Goal: Information Seeking & Learning: Learn about a topic

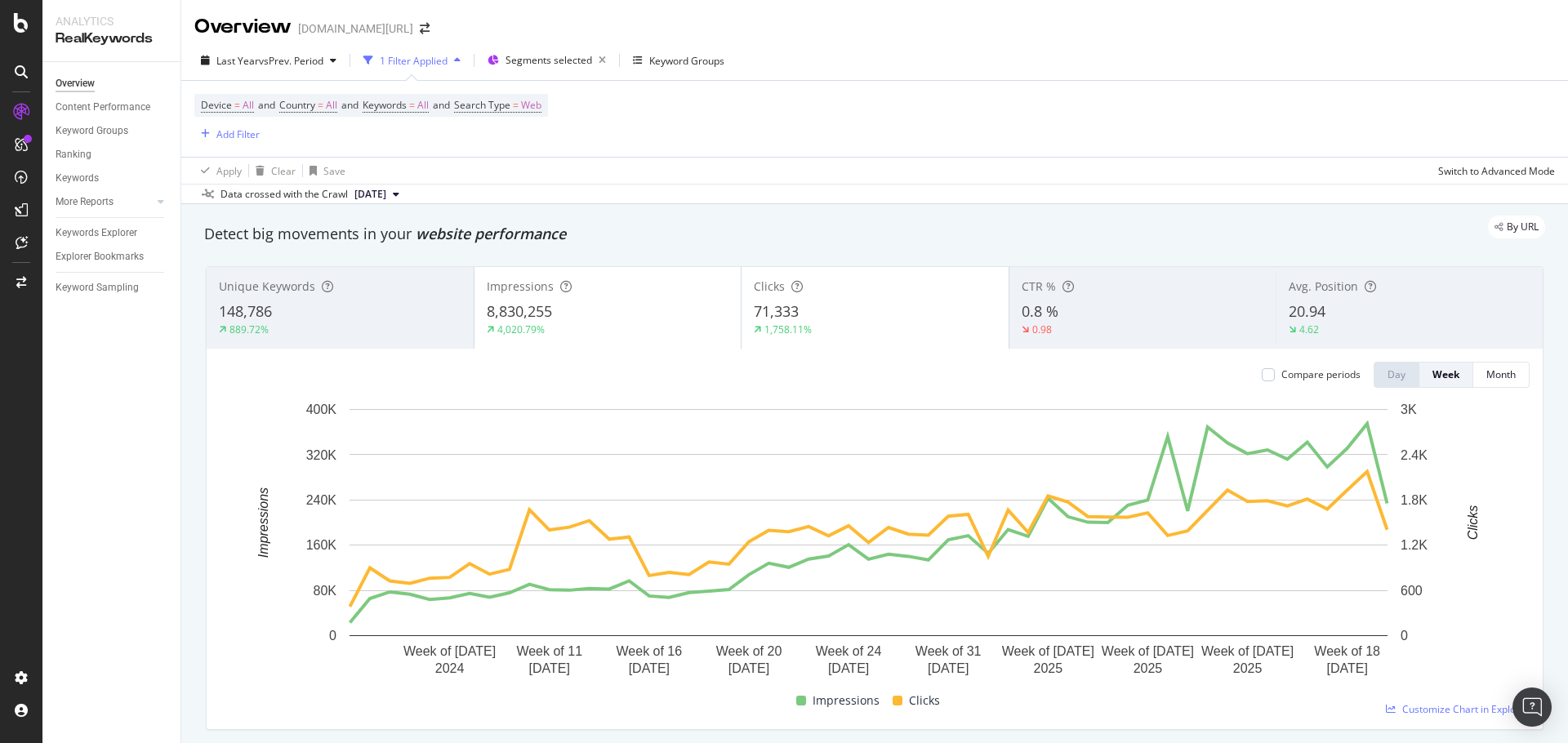
click at [302, 322] on div "148,786" at bounding box center [340, 312] width 243 height 21
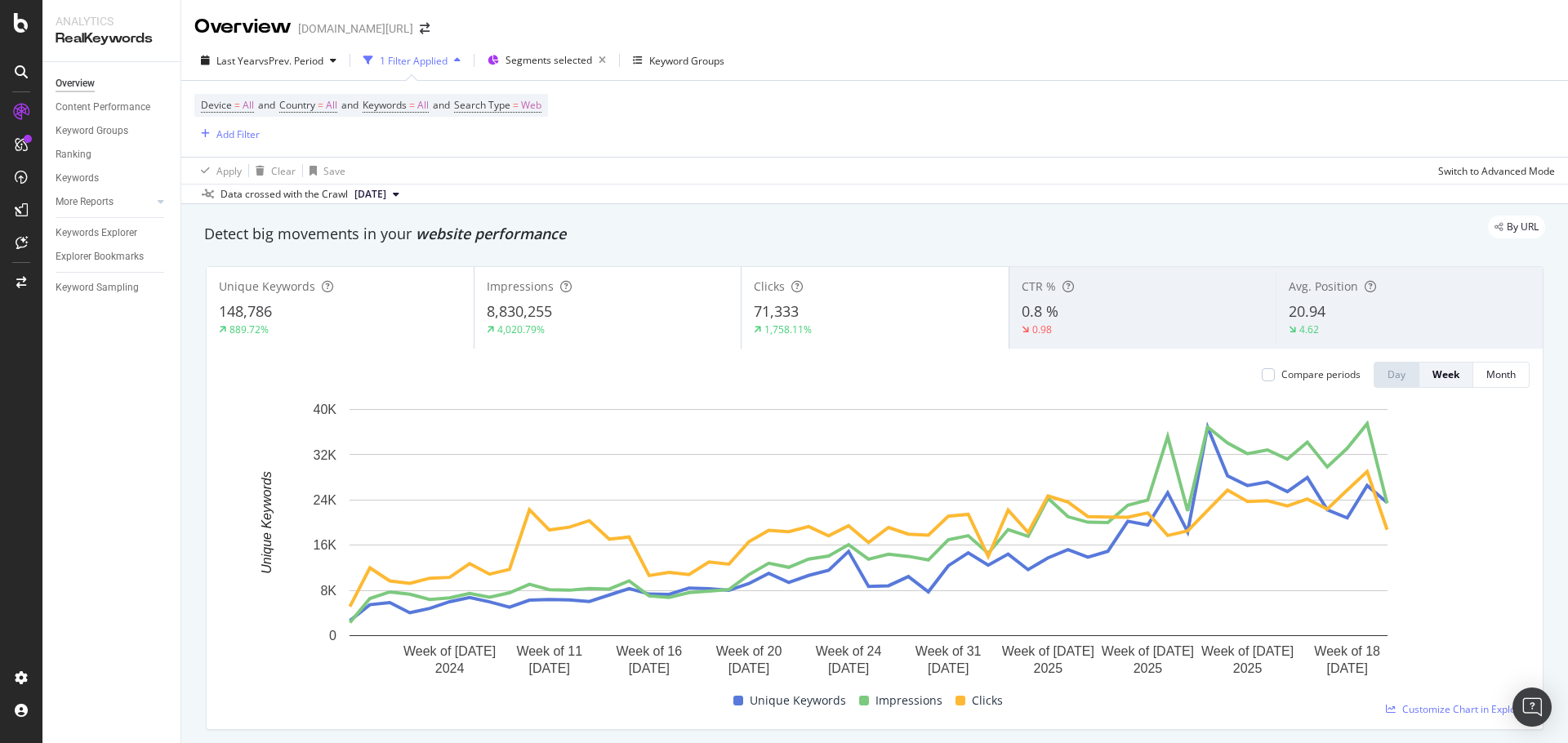
click at [1347, 308] on div "20.94" at bounding box center [1409, 312] width 242 height 21
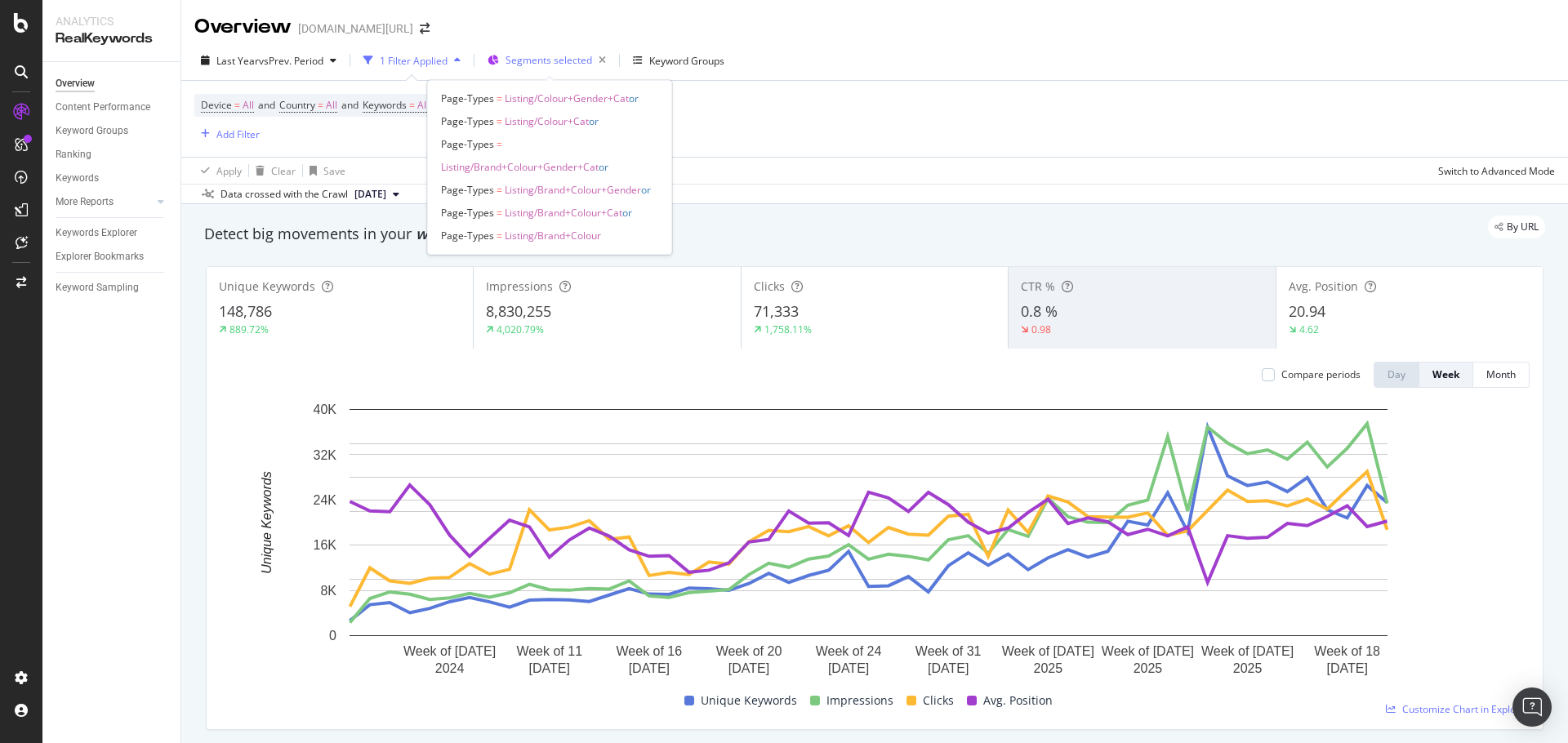
click at [507, 52] on div "Segments selected" at bounding box center [550, 61] width 125 height 25
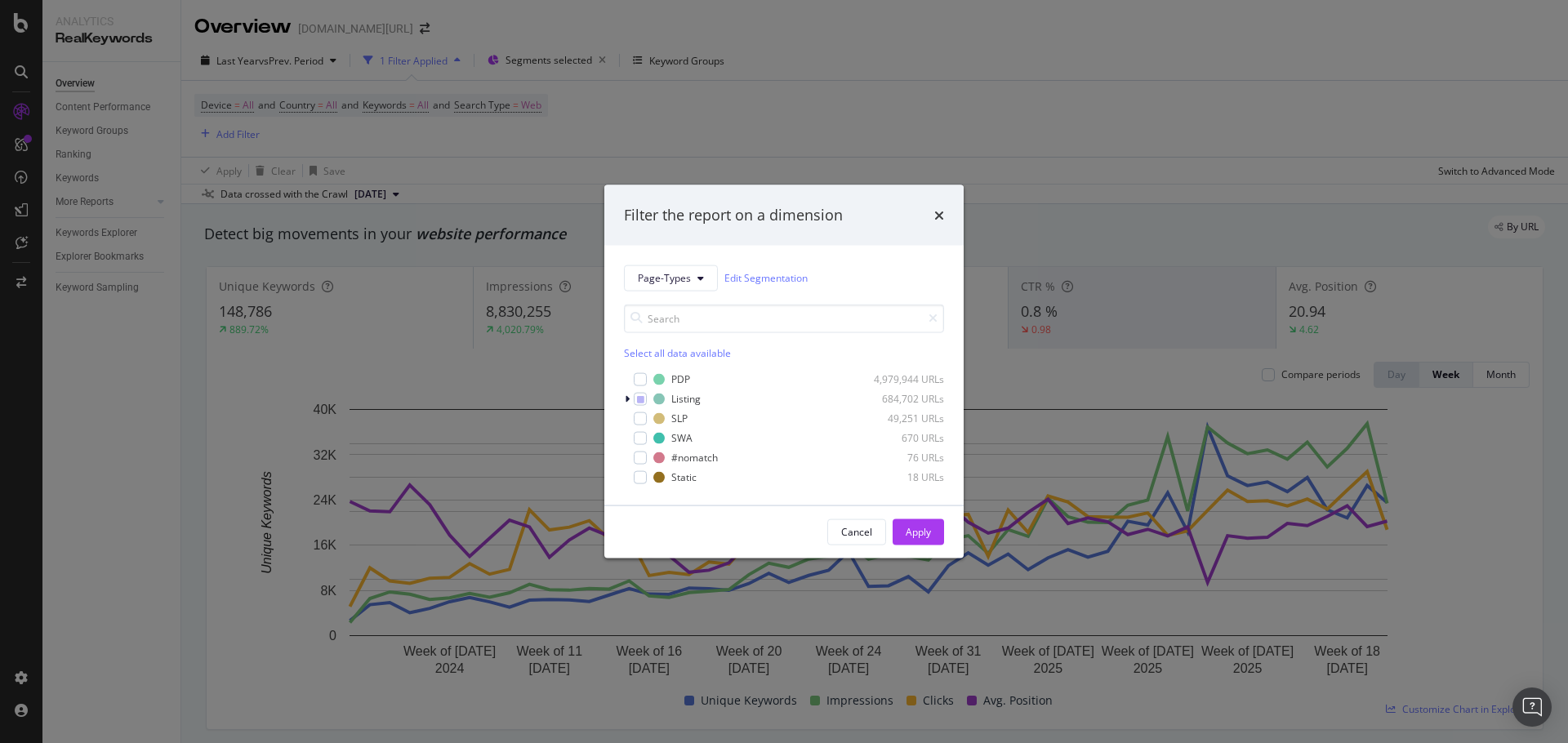
click at [902, 72] on div "Filter the report on a dimension Page-Types Edit Segmentation Select all data a…" at bounding box center [784, 372] width 1568 height 743
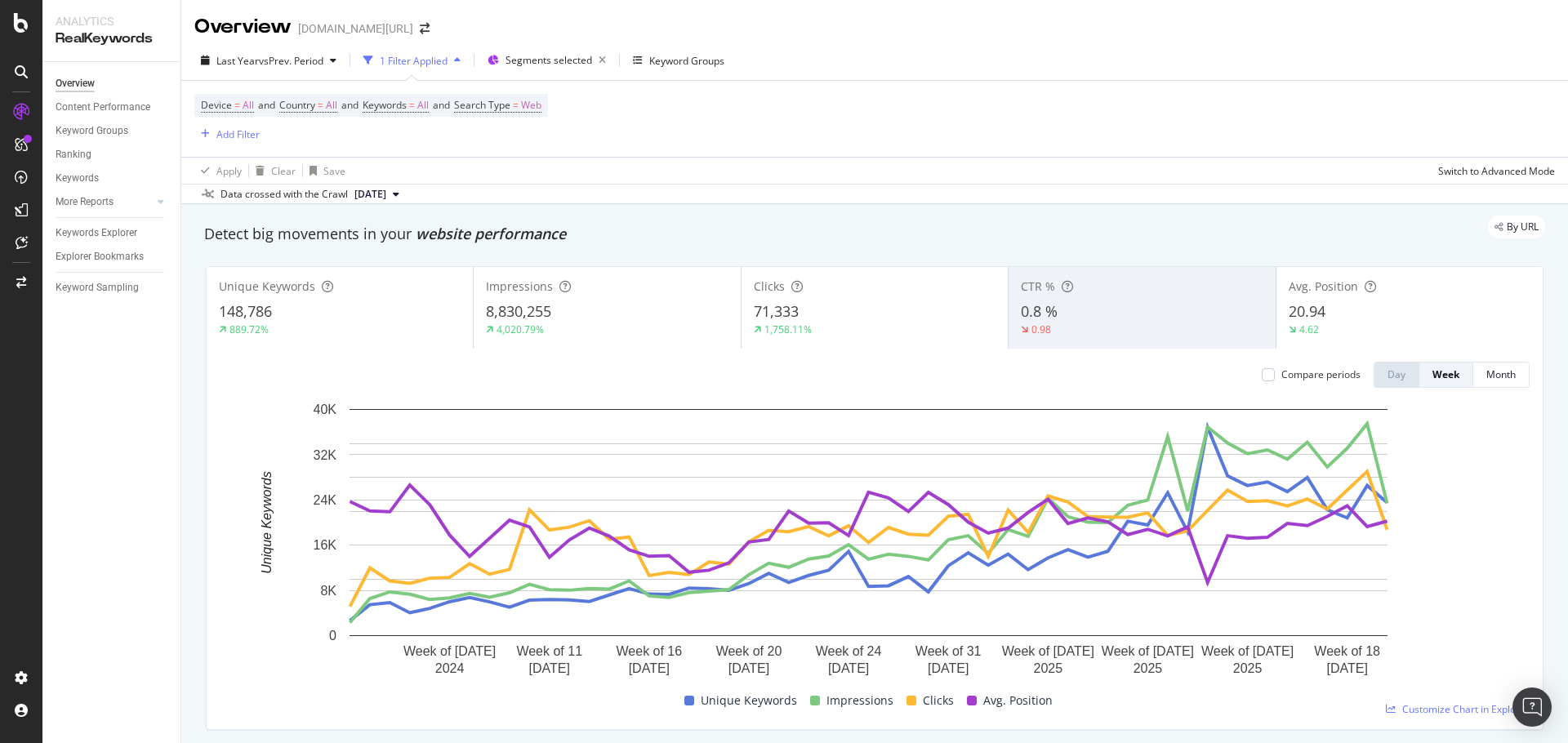
click at [1110, 328] on div "0.98" at bounding box center [1141, 330] width 242 height 15
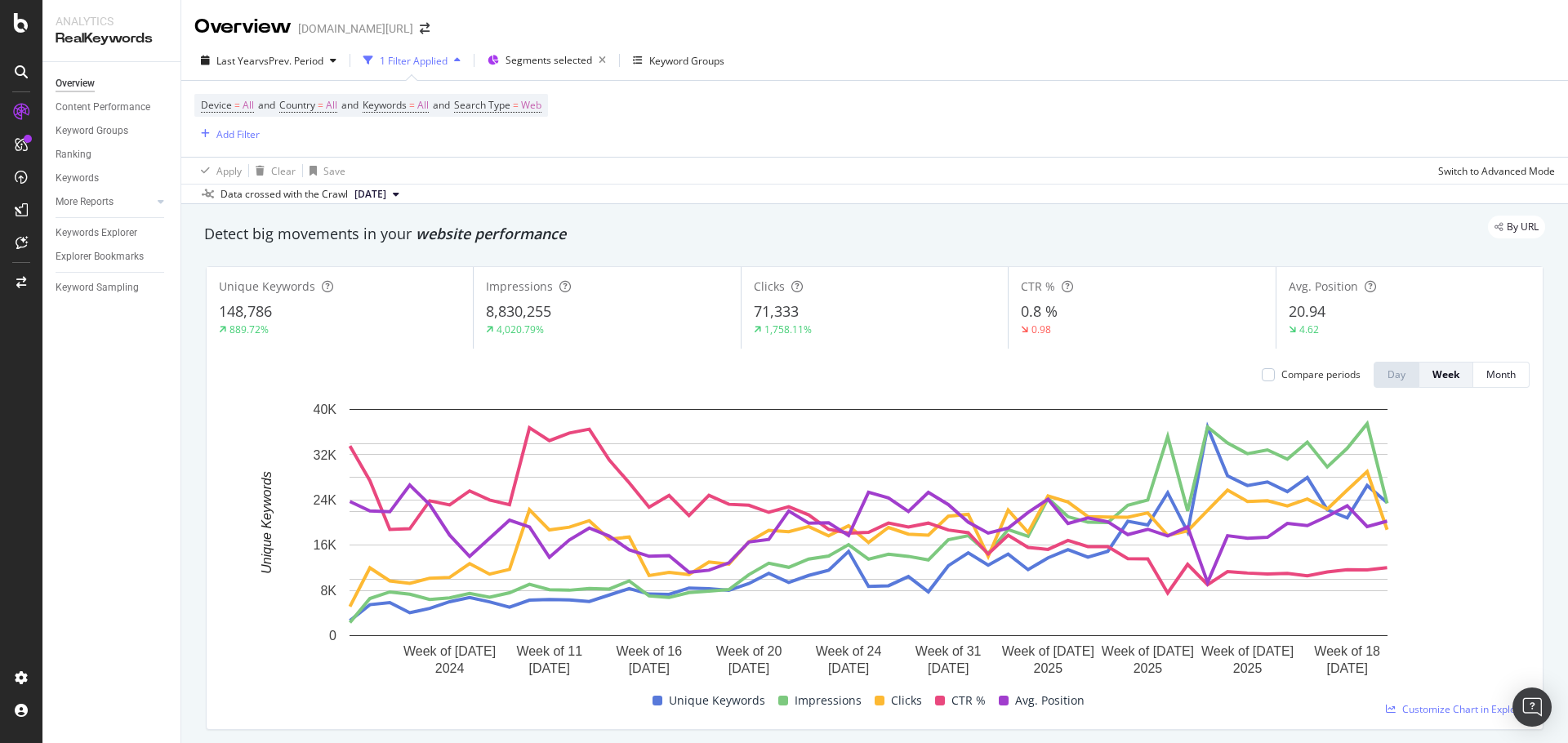
click at [626, 304] on div "8,830,255" at bounding box center [606, 312] width 242 height 21
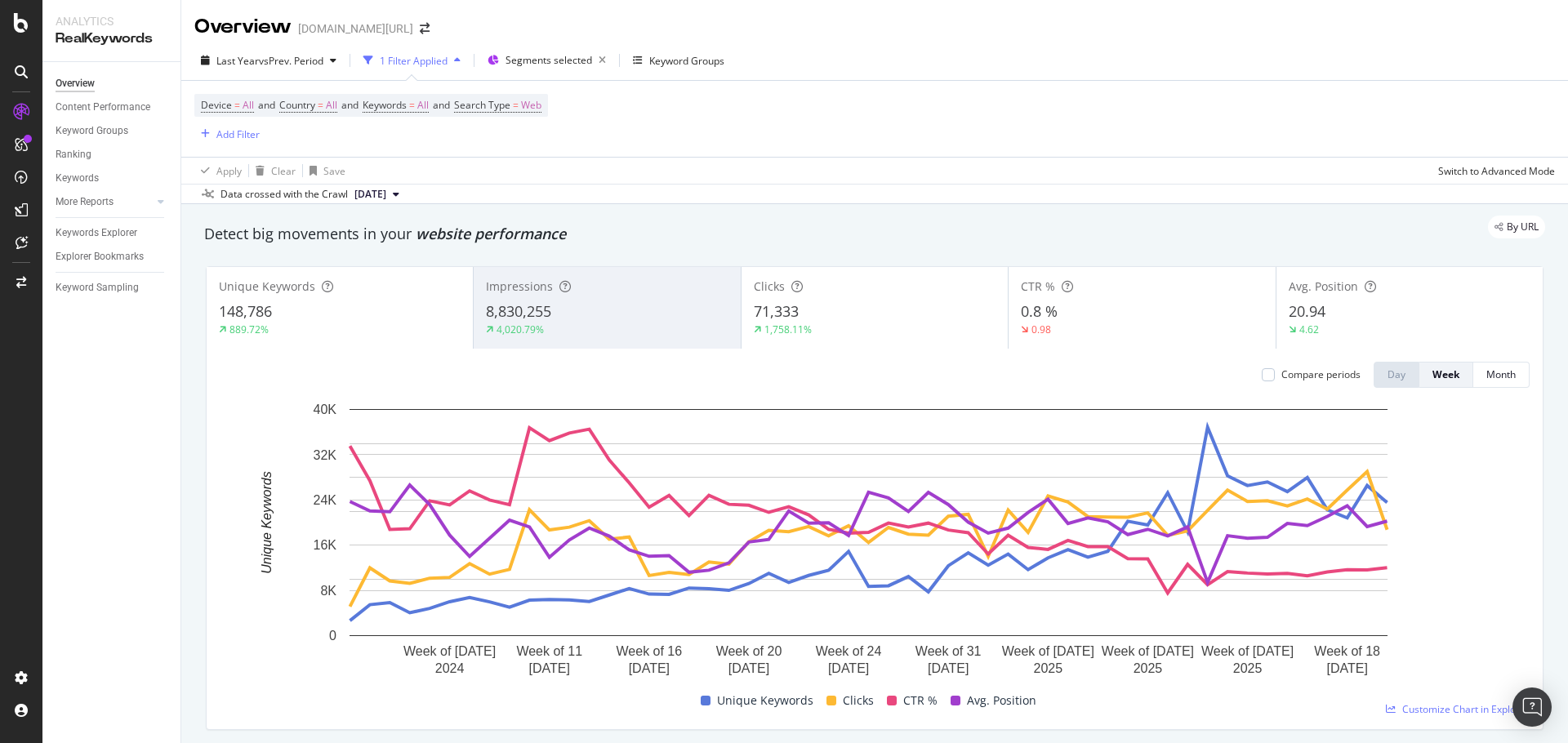
click at [818, 310] on div "71,333" at bounding box center [874, 312] width 242 height 21
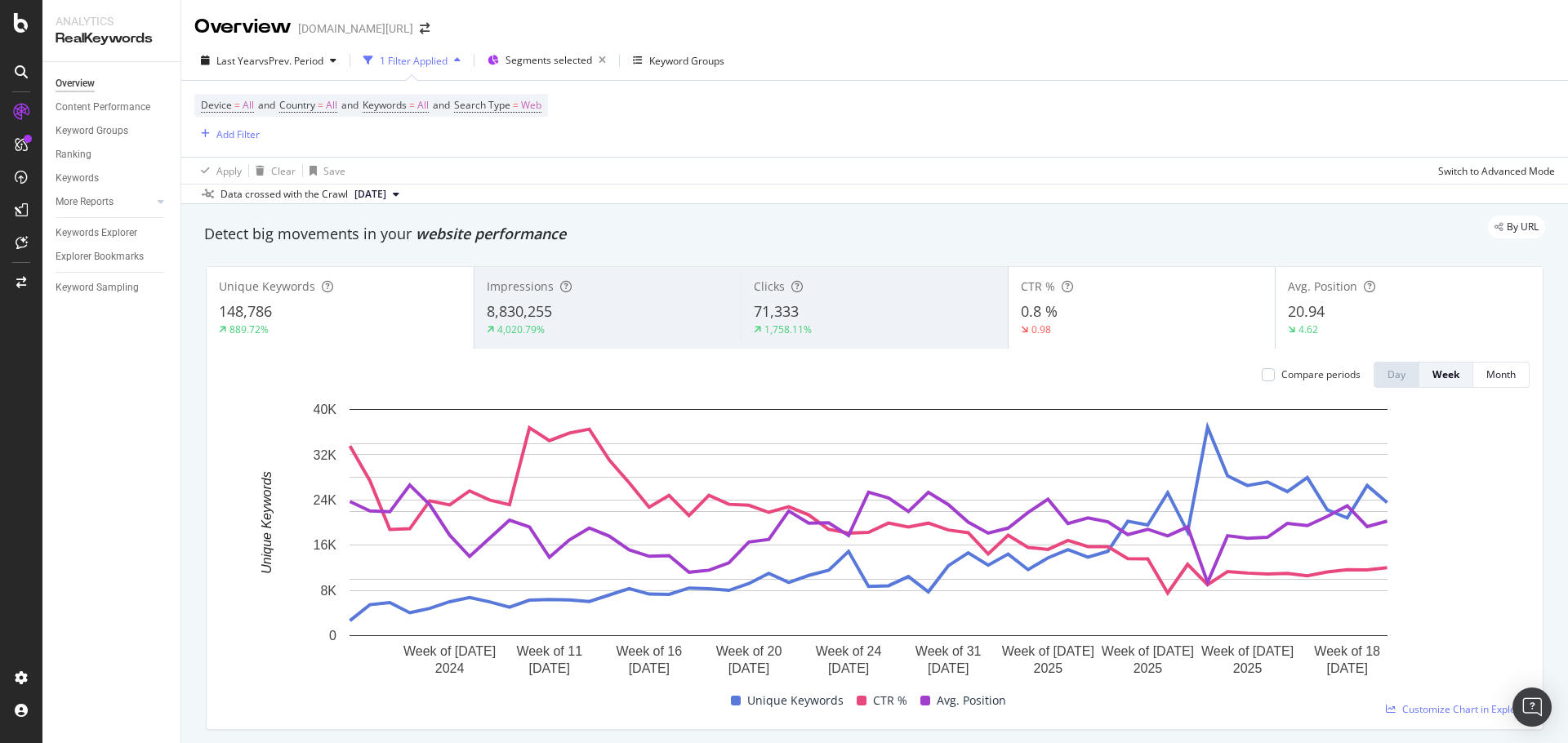
click at [1124, 306] on div "0.8 %" at bounding box center [1142, 312] width 243 height 21
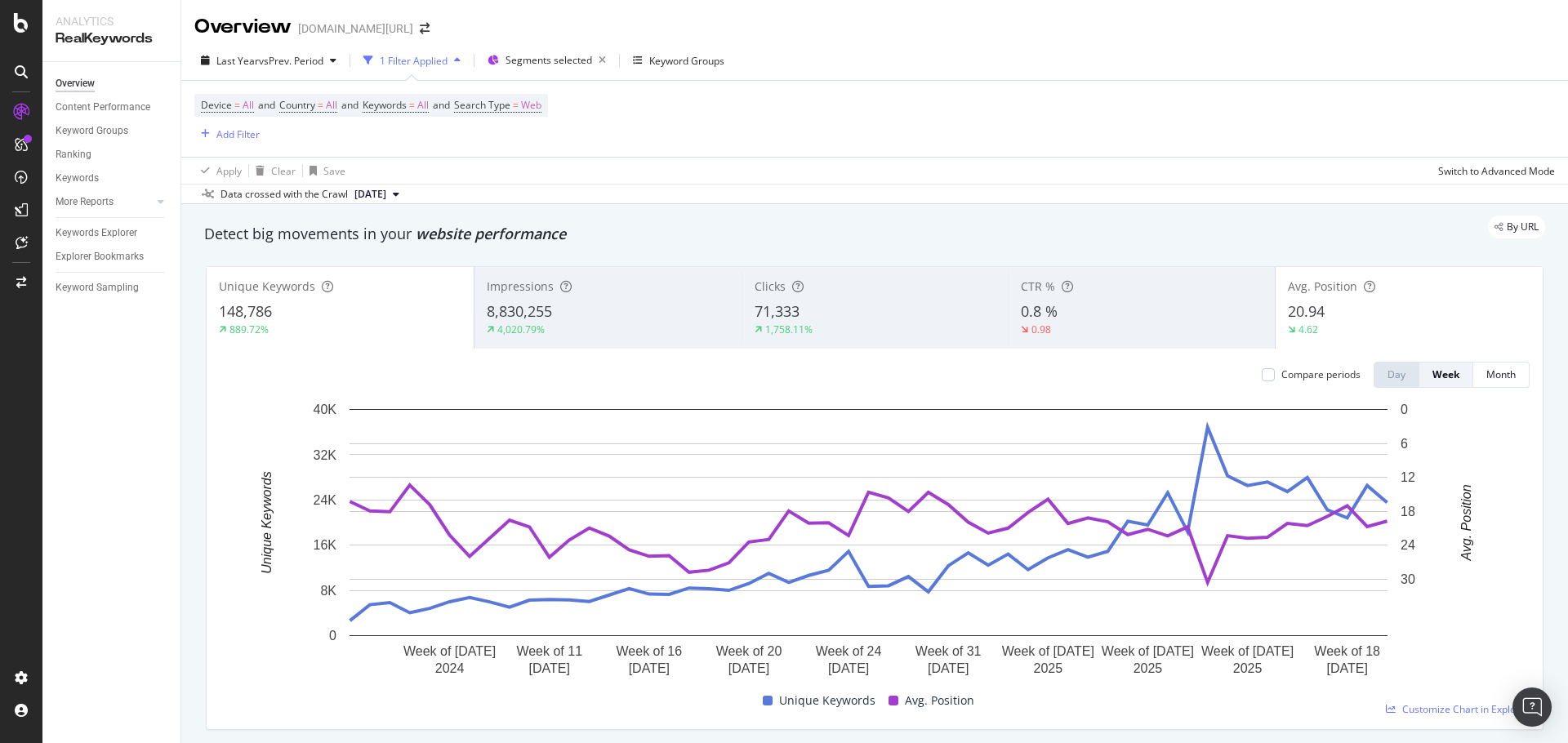
click at [1360, 298] on div "Avg. Position 20.94 4.62" at bounding box center [1409, 308] width 267 height 74
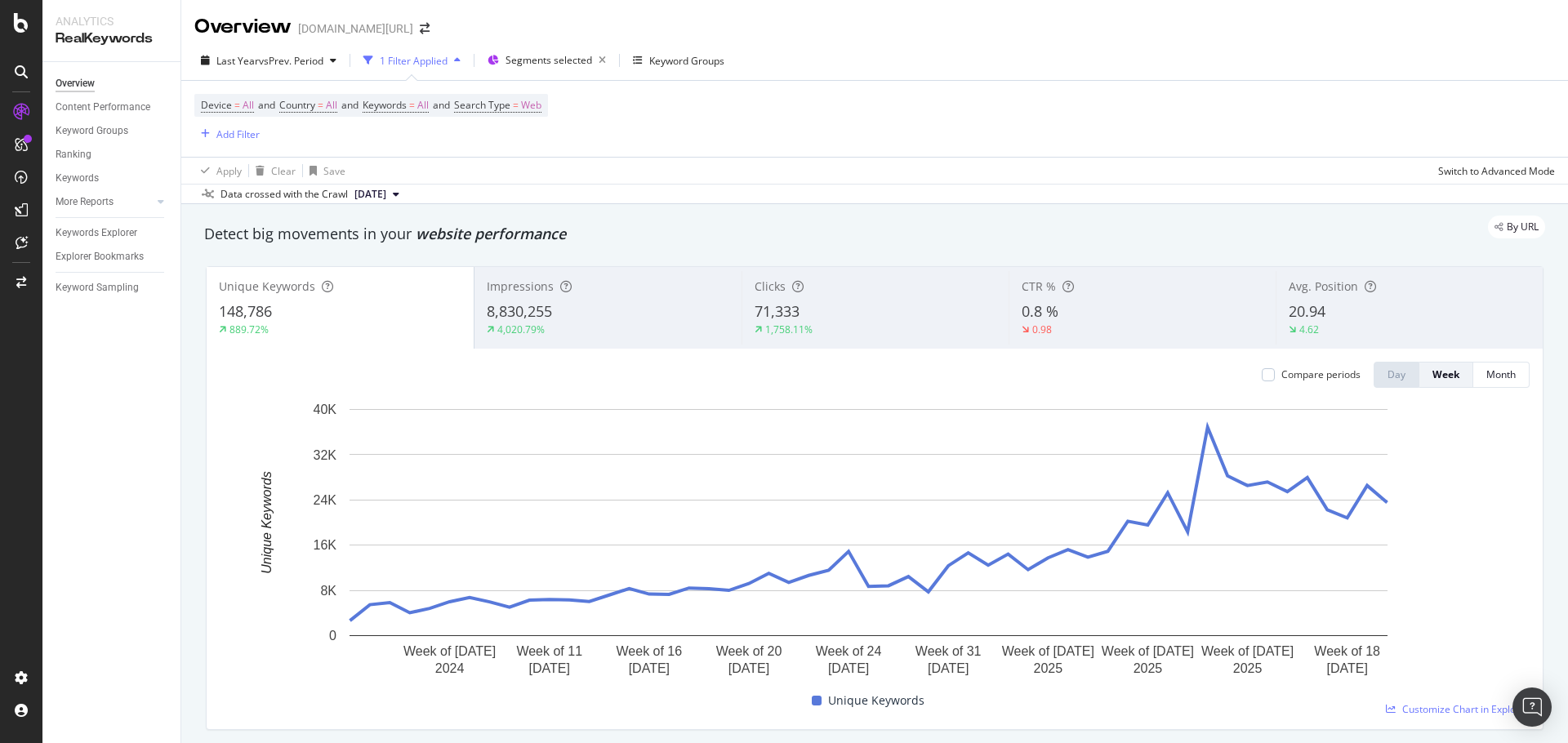
click at [1295, 306] on span "20.94" at bounding box center [1307, 311] width 37 height 20
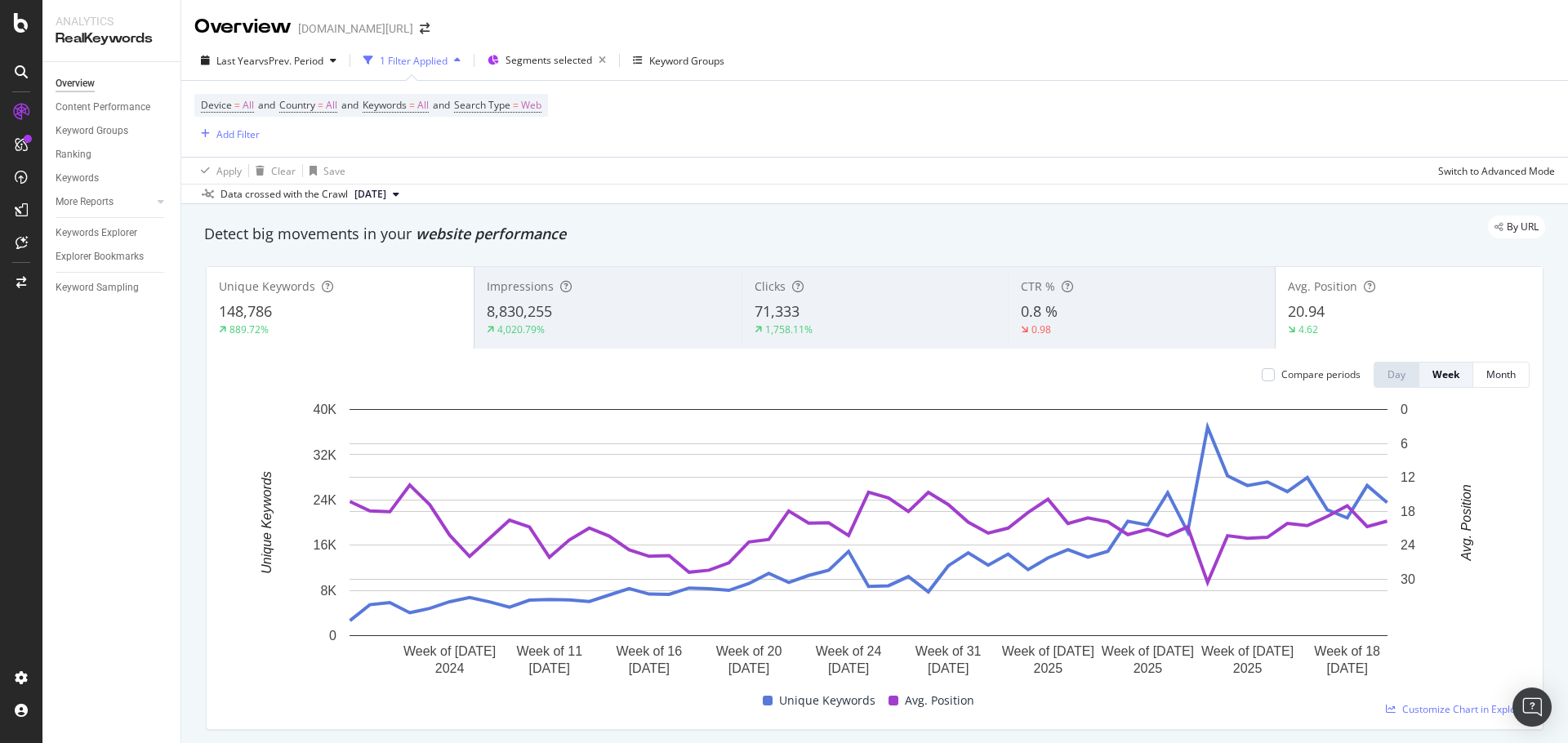
click at [1371, 319] on div "20.94" at bounding box center [1409, 312] width 243 height 21
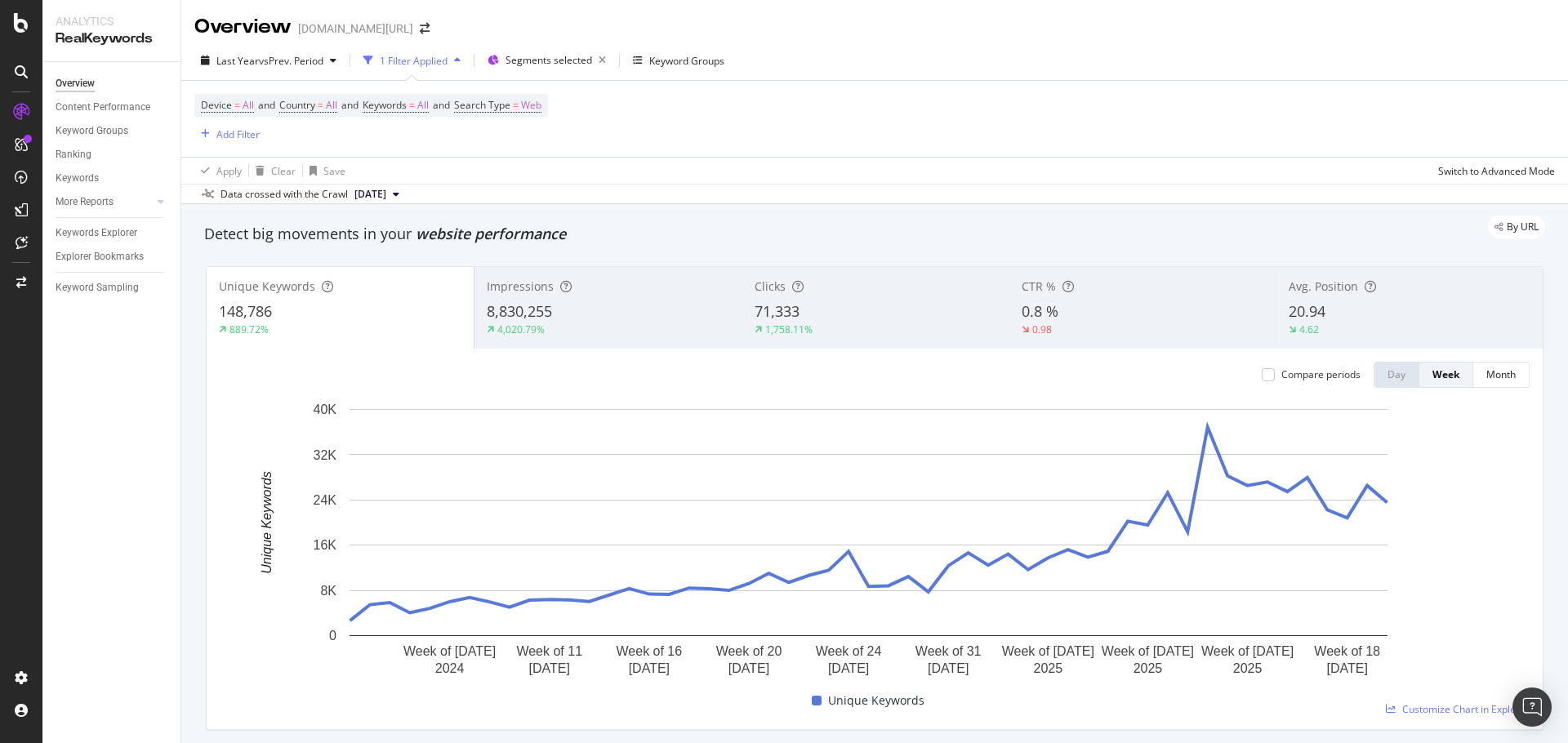
click at [1148, 317] on div "0.8 %" at bounding box center [1142, 312] width 242 height 21
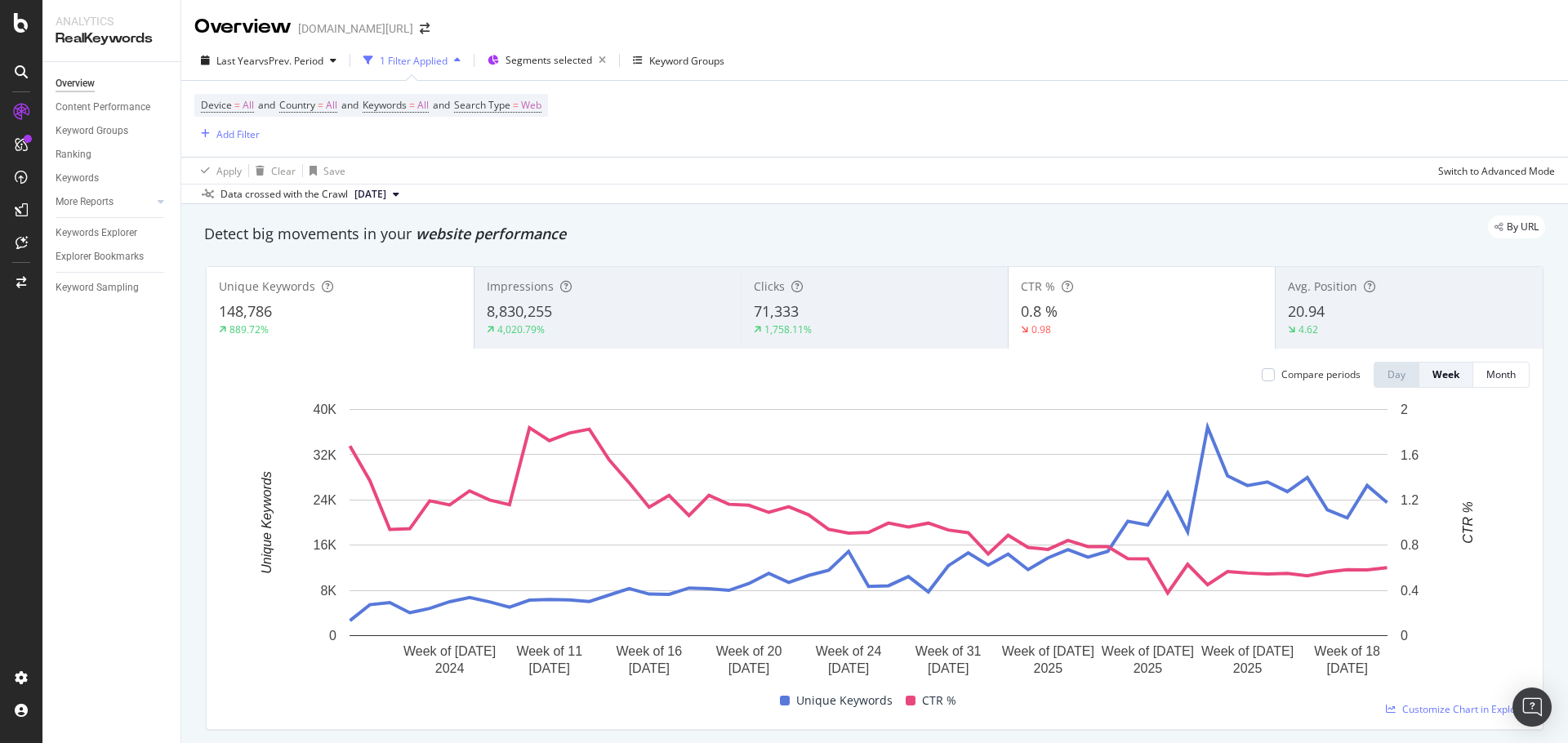
click at [1162, 309] on div "0.8 %" at bounding box center [1142, 312] width 243 height 21
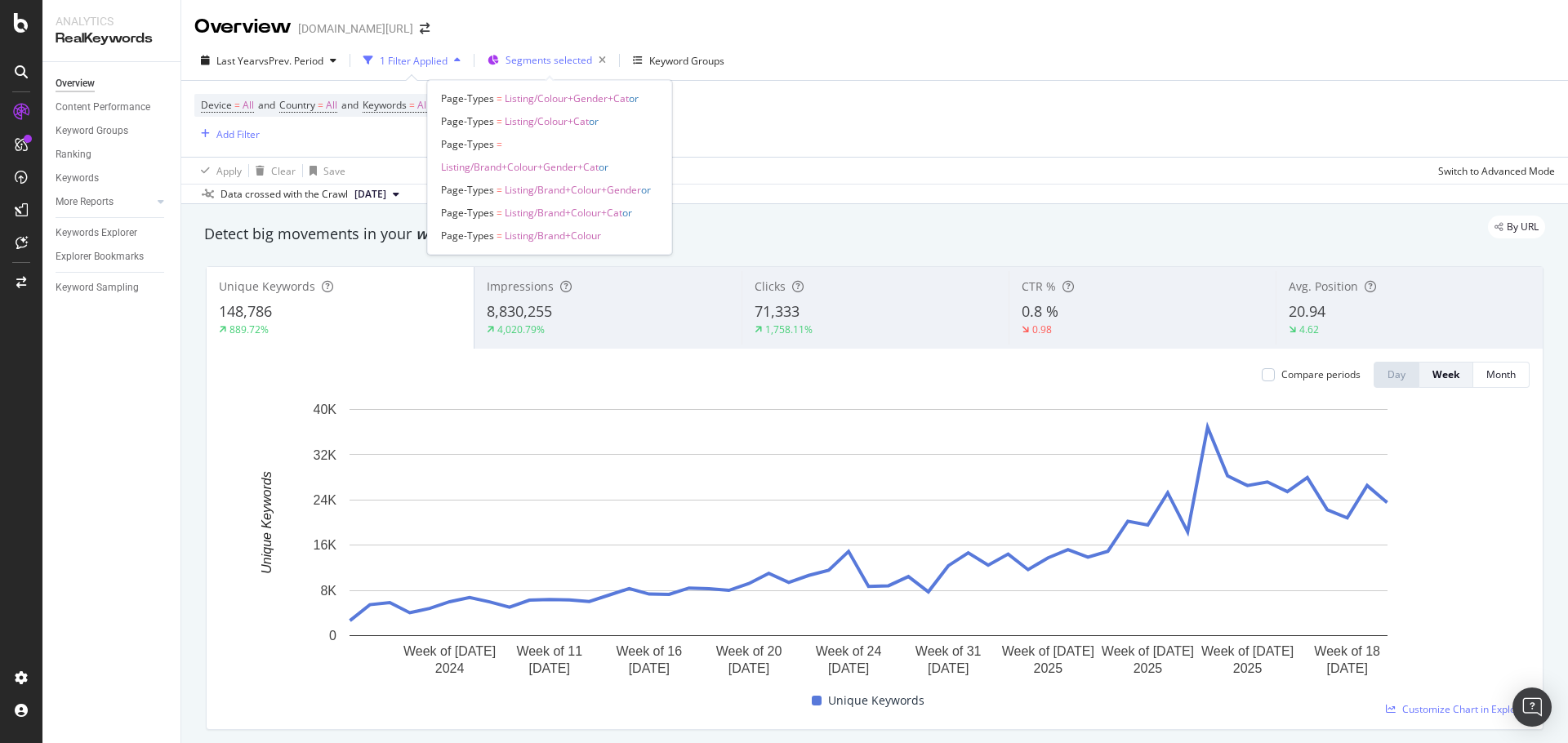
click at [534, 70] on div "Segments selected" at bounding box center [558, 61] width 107 height 23
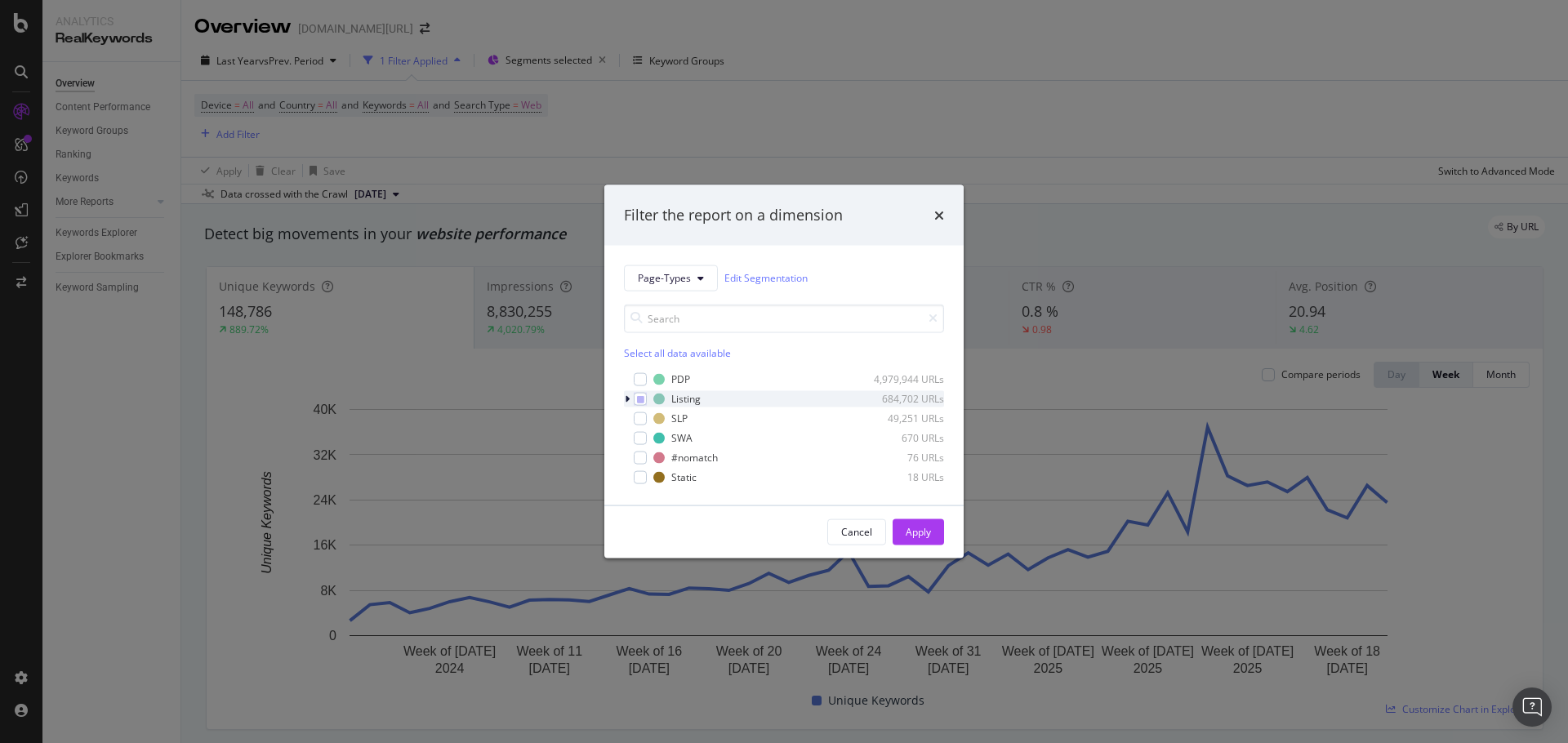
click at [628, 400] on icon "modal" at bounding box center [626, 398] width 5 height 9
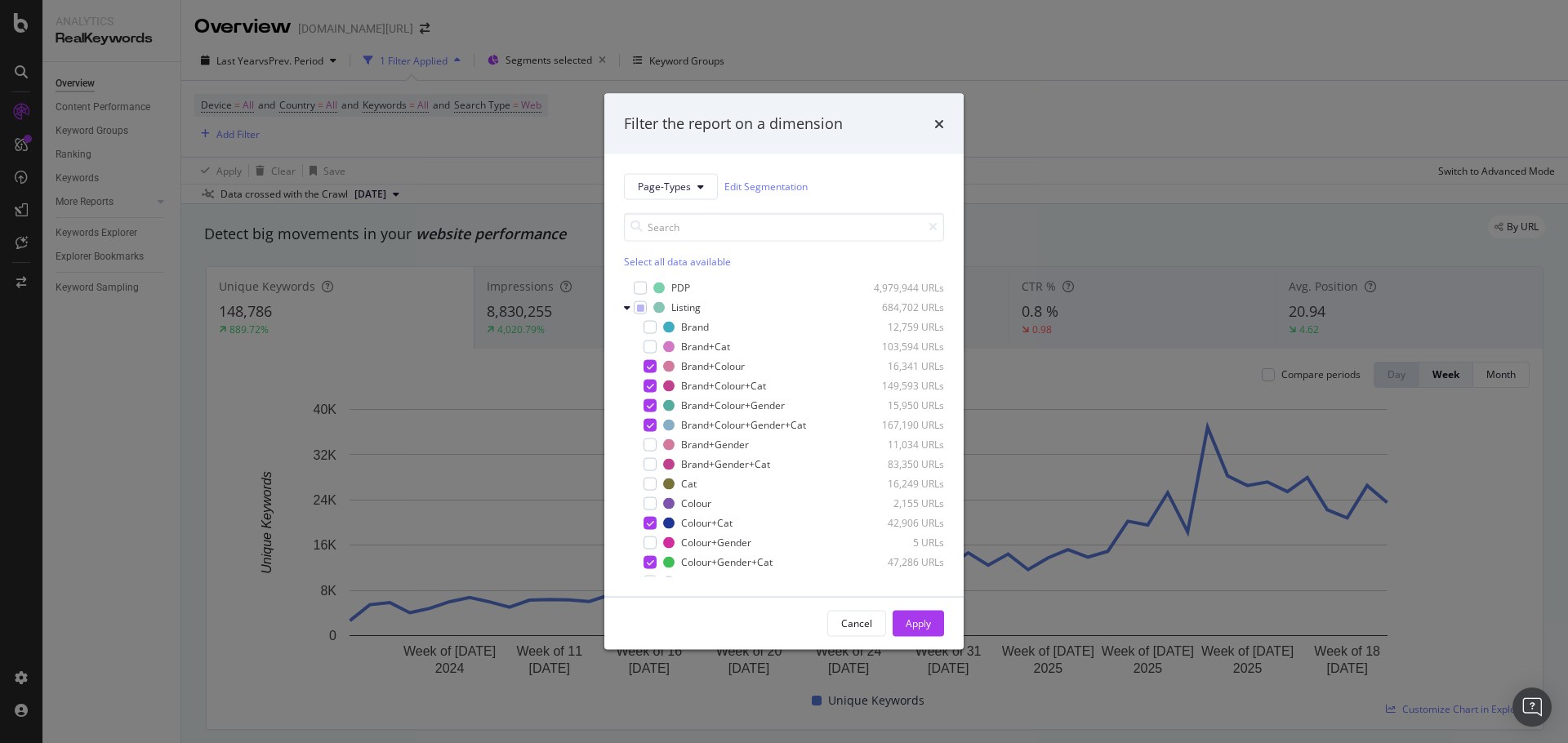
drag, startPoint x: 1047, startPoint y: 95, endPoint x: 784, endPoint y: 90, distance: 263.0
click at [1045, 94] on div "Filter the report on a dimension Page-Types Edit Segmentation Select all data a…" at bounding box center [784, 372] width 1568 height 743
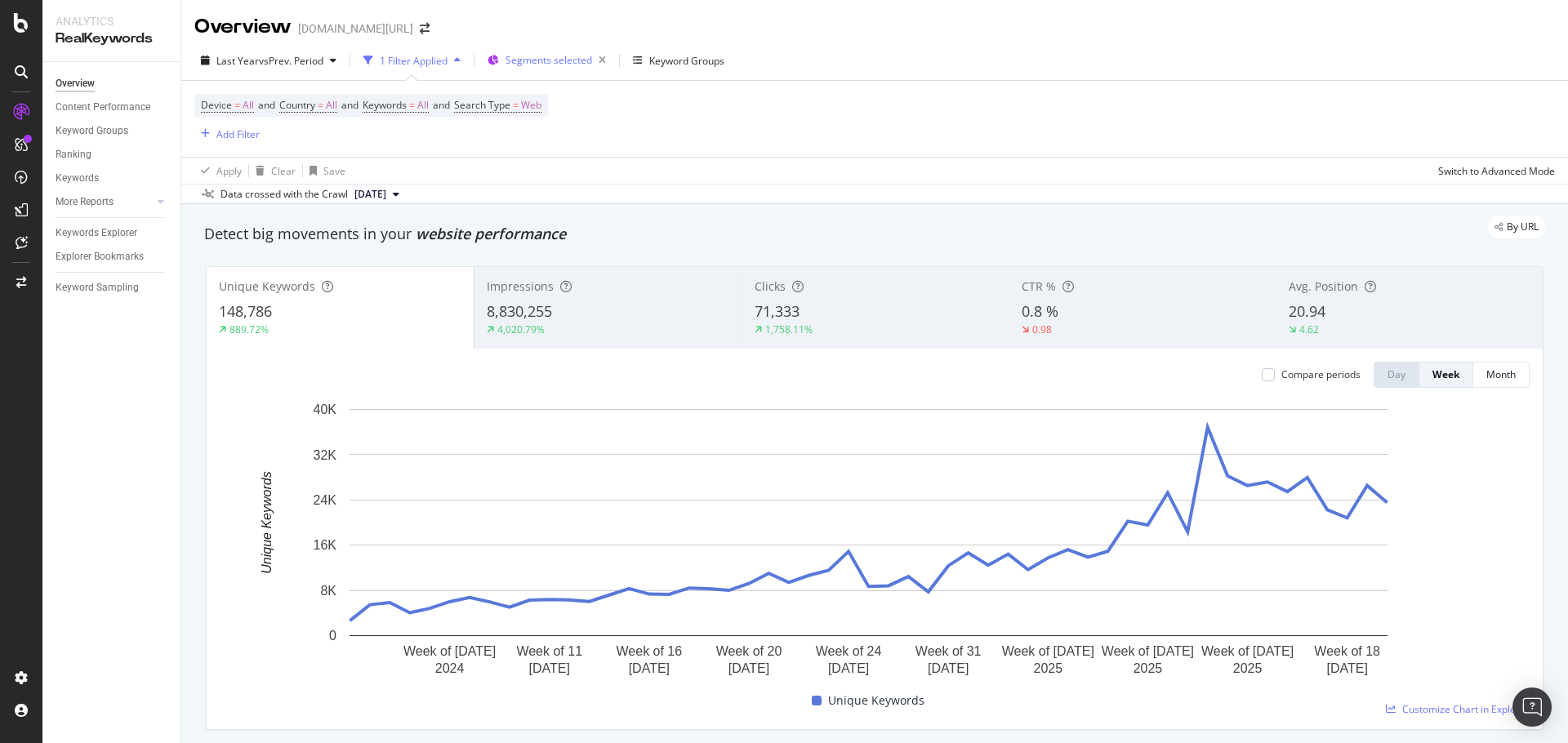
click at [548, 58] on span "Segments selected" at bounding box center [548, 60] width 86 height 14
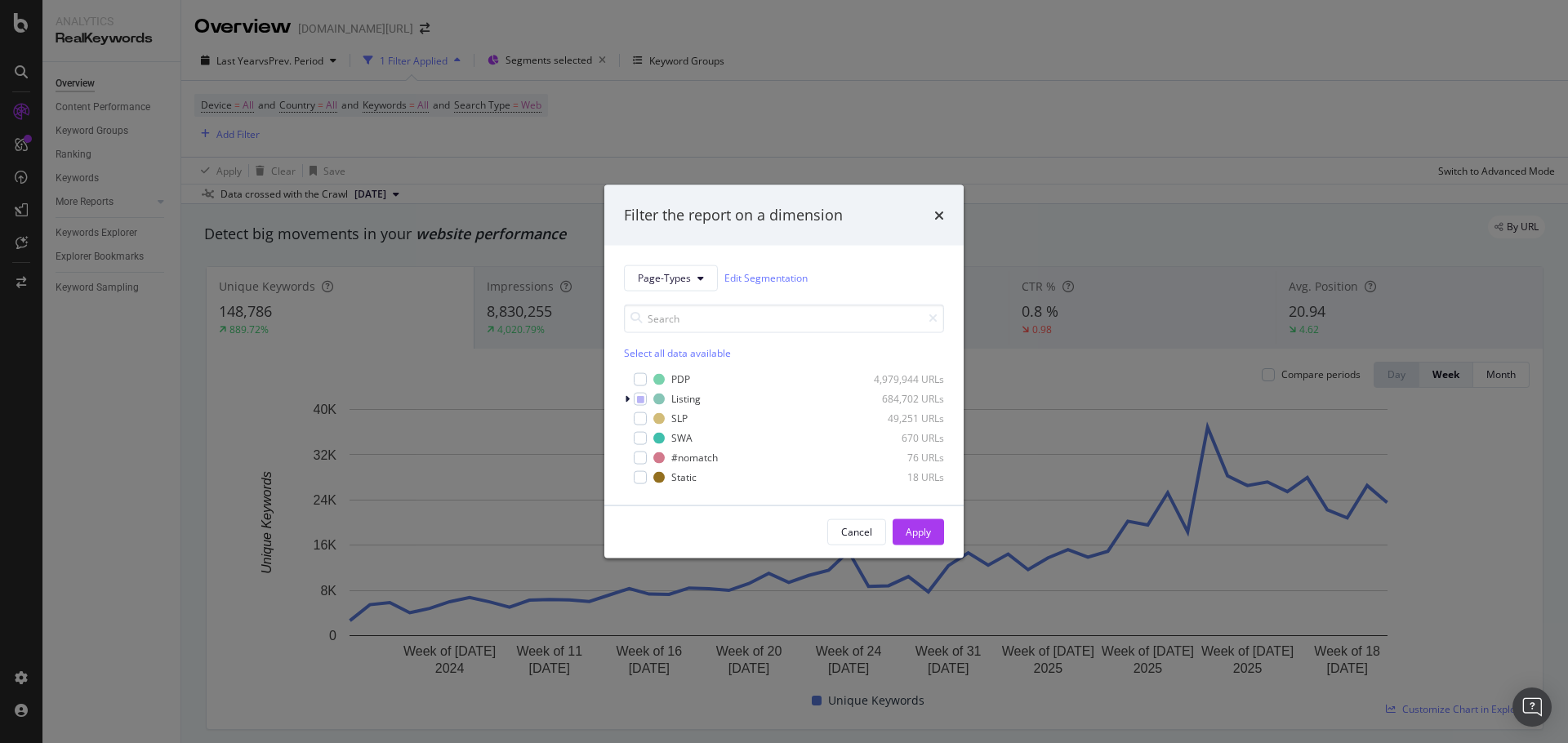
click at [918, 55] on div "Filter the report on a dimension Page-Types Edit Segmentation Select all data a…" at bounding box center [784, 372] width 1568 height 743
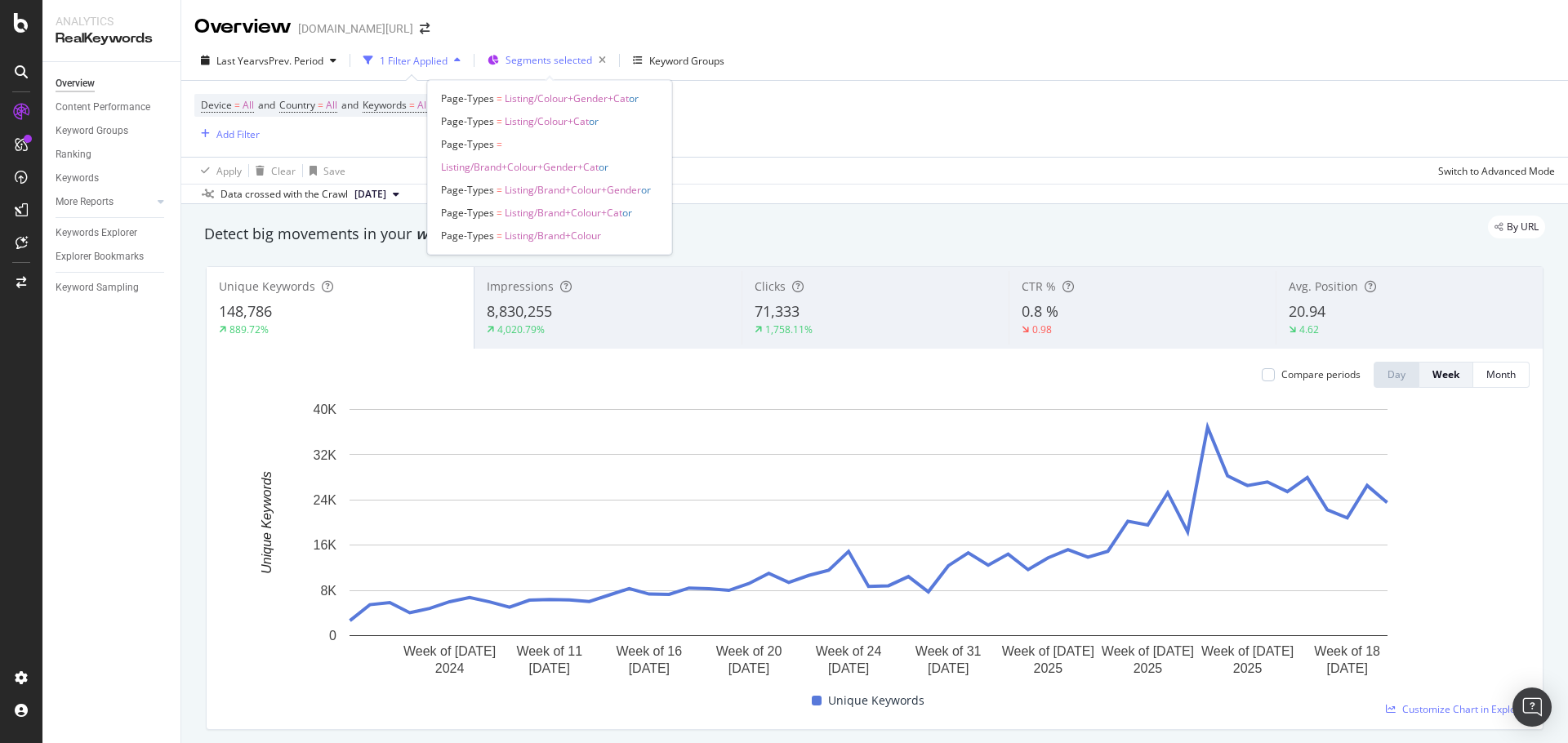
click at [544, 62] on span "Segments selected" at bounding box center [548, 60] width 86 height 14
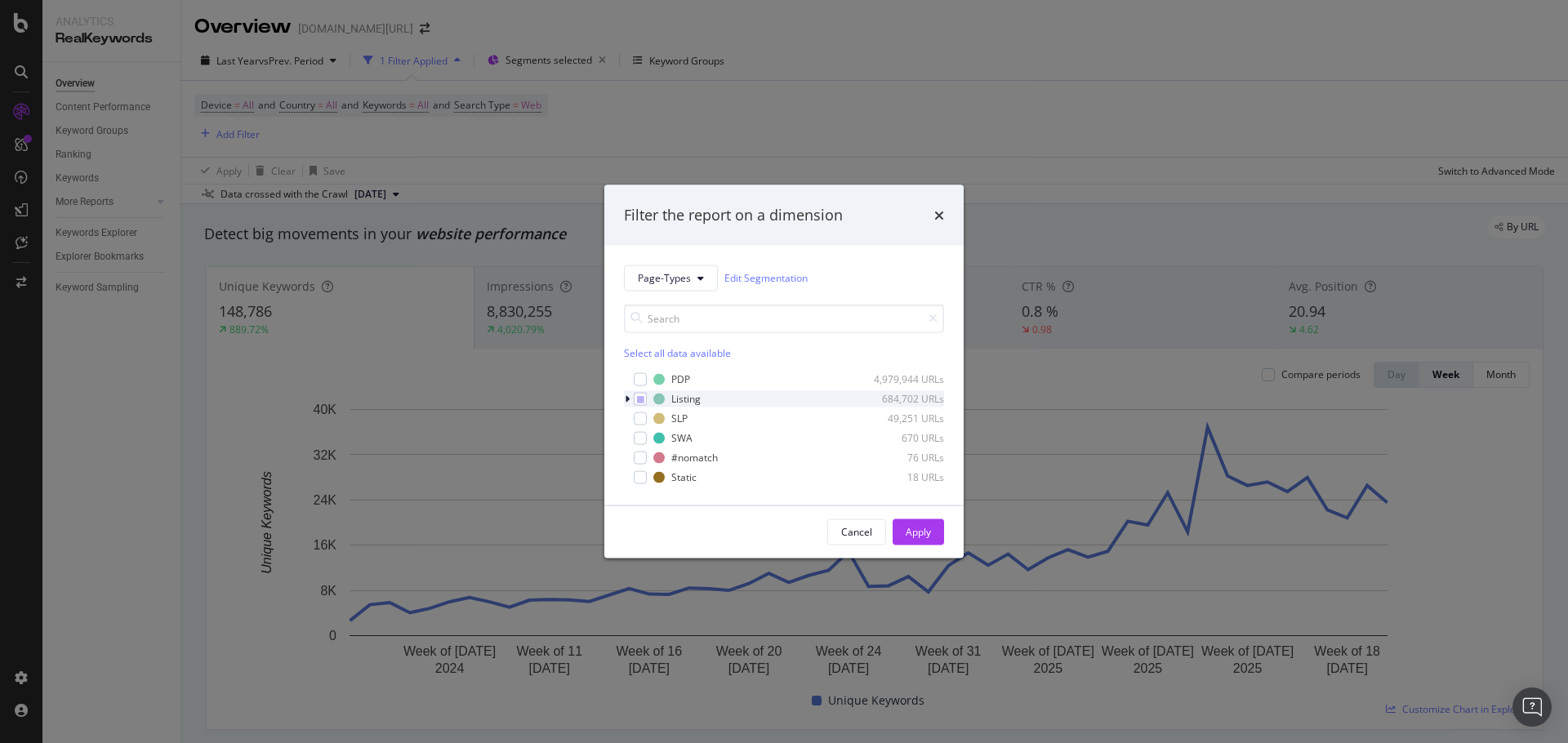
click at [629, 400] on icon "modal" at bounding box center [626, 398] width 5 height 9
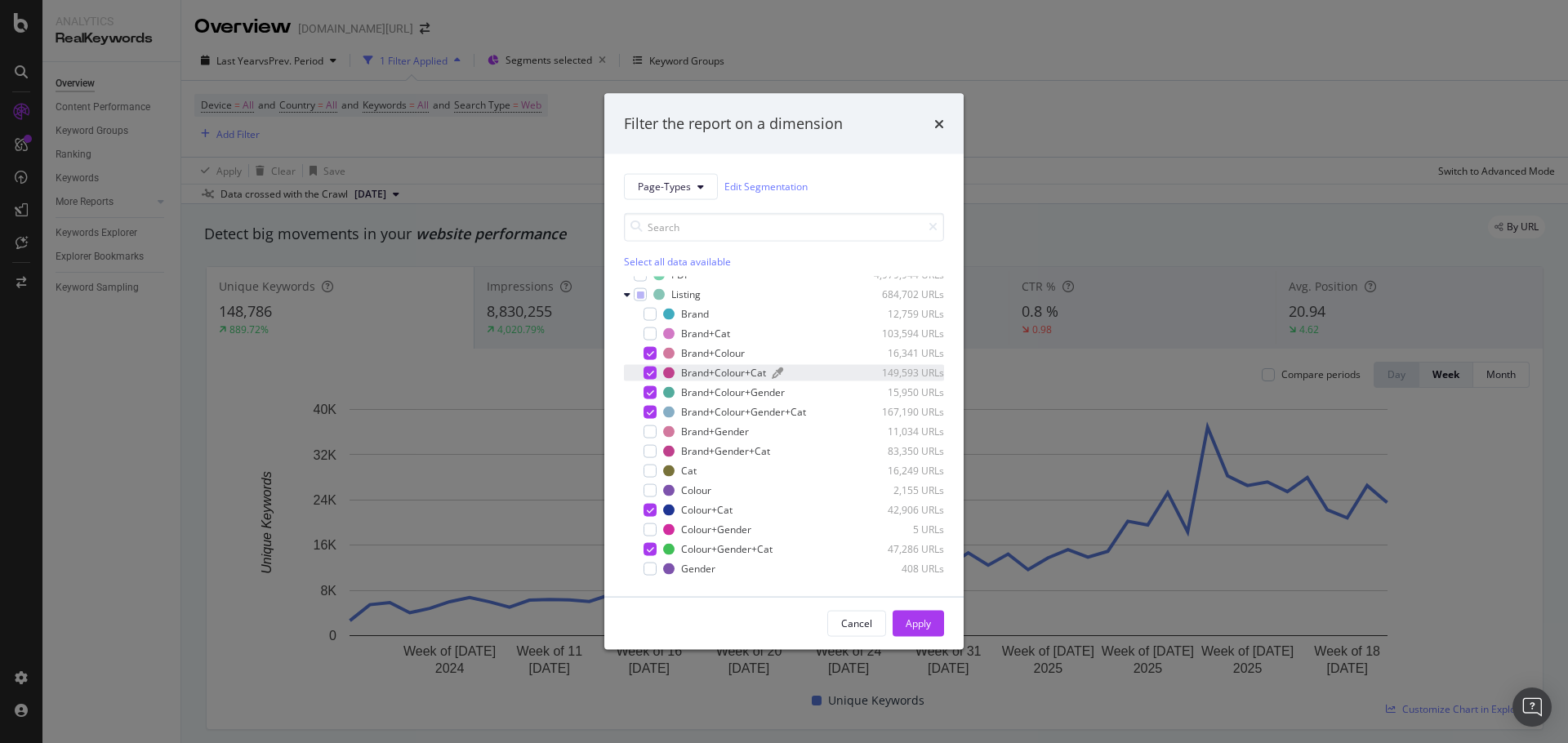
scroll to position [9, 0]
click at [1099, 151] on div "Filter the report on a dimension Page-Types Edit Segmentation Select all data a…" at bounding box center [784, 372] width 1568 height 743
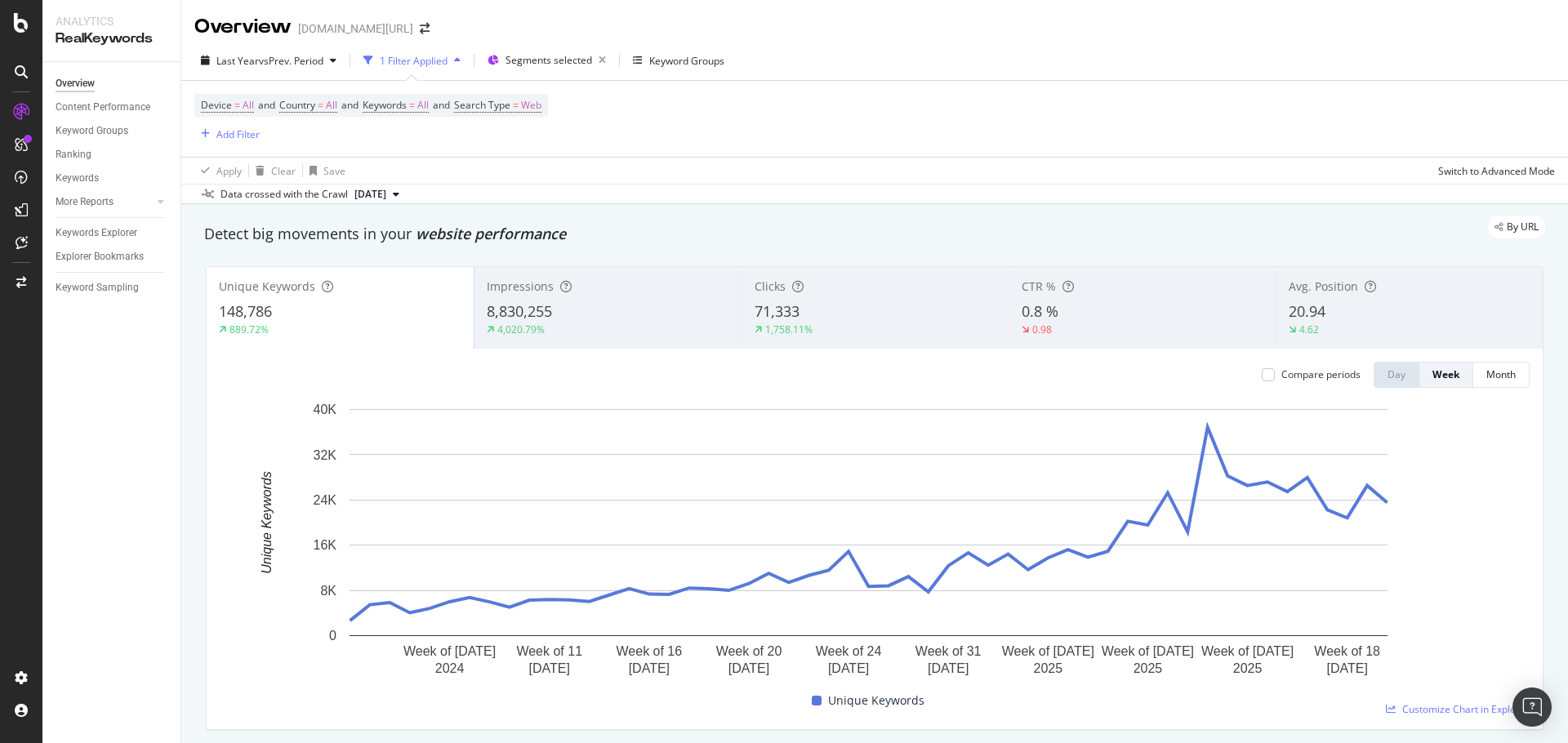
click at [545, 317] on span "8,830,255" at bounding box center [519, 311] width 65 height 20
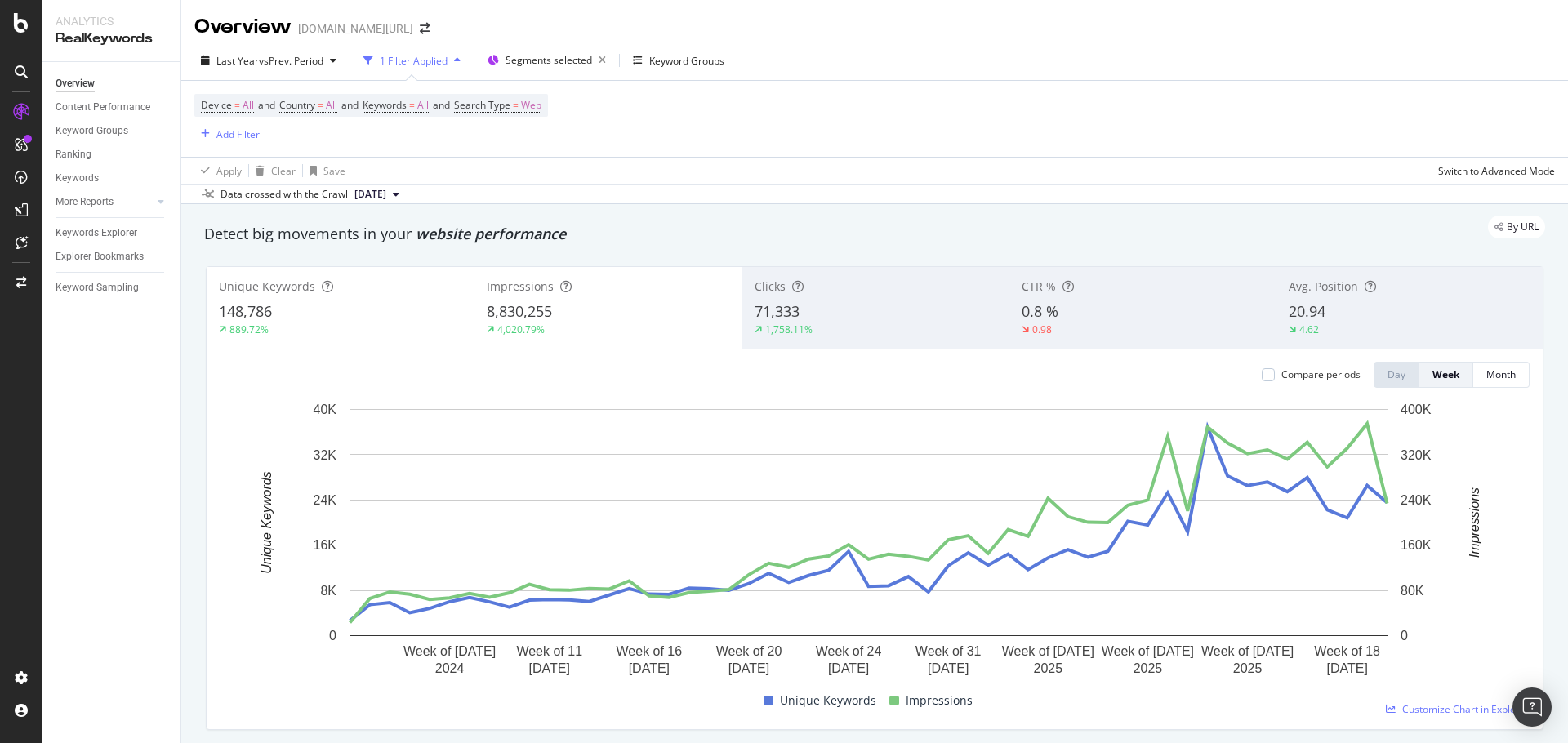
click at [366, 312] on div "148,786" at bounding box center [340, 312] width 243 height 21
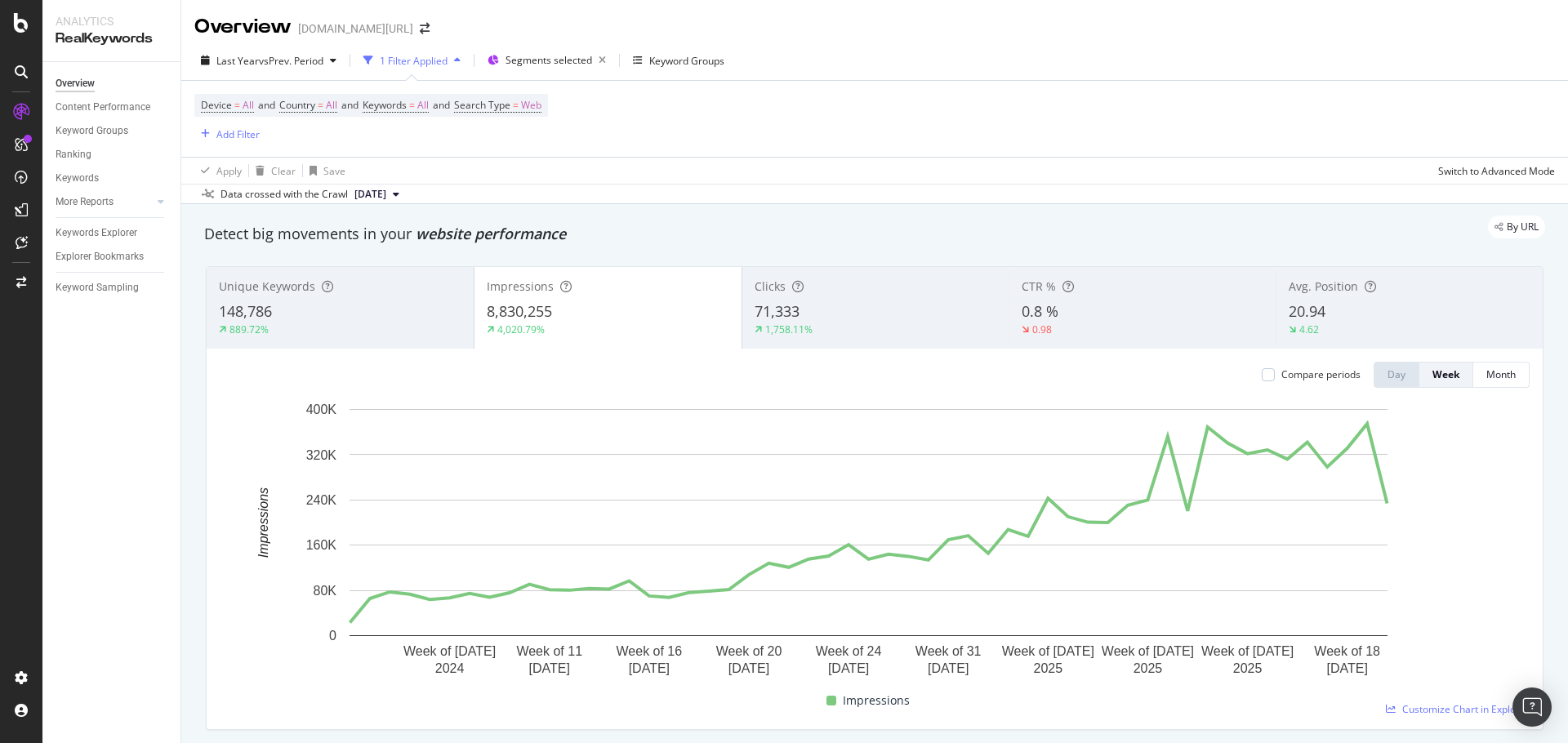
click at [808, 296] on div "Clicks 71,333 1,758.11%" at bounding box center [875, 308] width 267 height 74
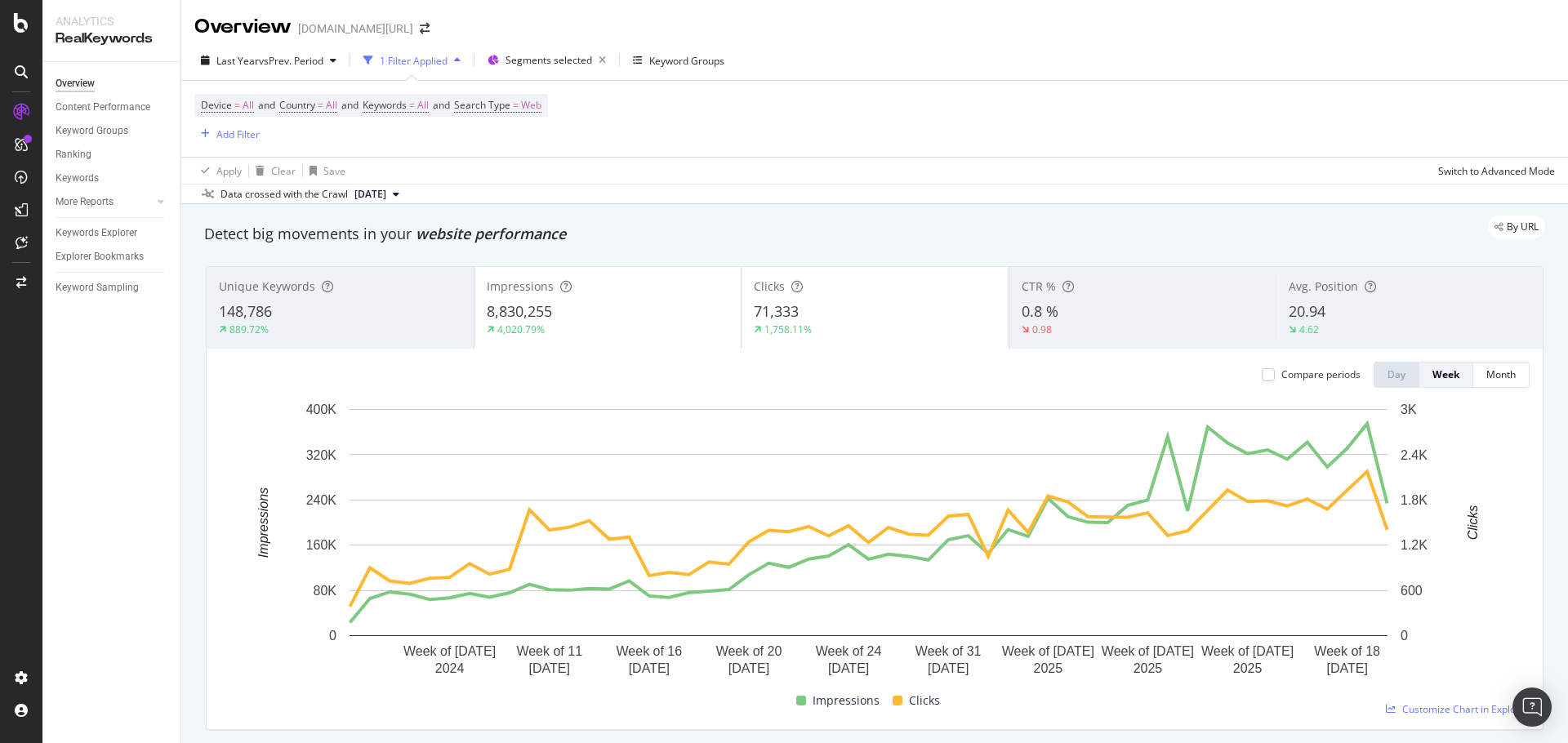
click at [1126, 68] on div "Last Year vs Prev. Period 1 Filter Applied Segments selected Keyword Groups" at bounding box center [874, 63] width 1386 height 32
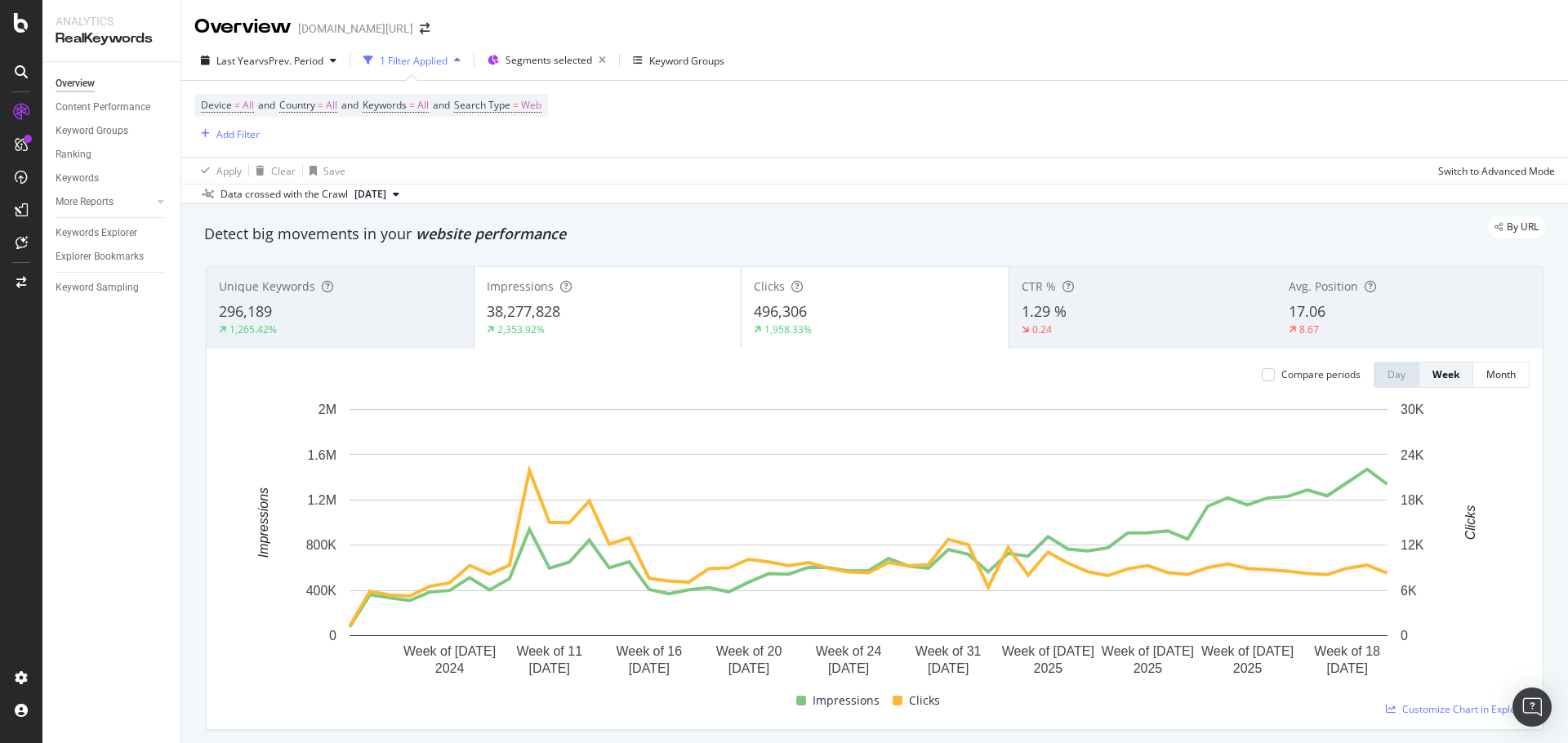
click at [293, 330] on div "1,265.42%" at bounding box center [340, 330] width 243 height 15
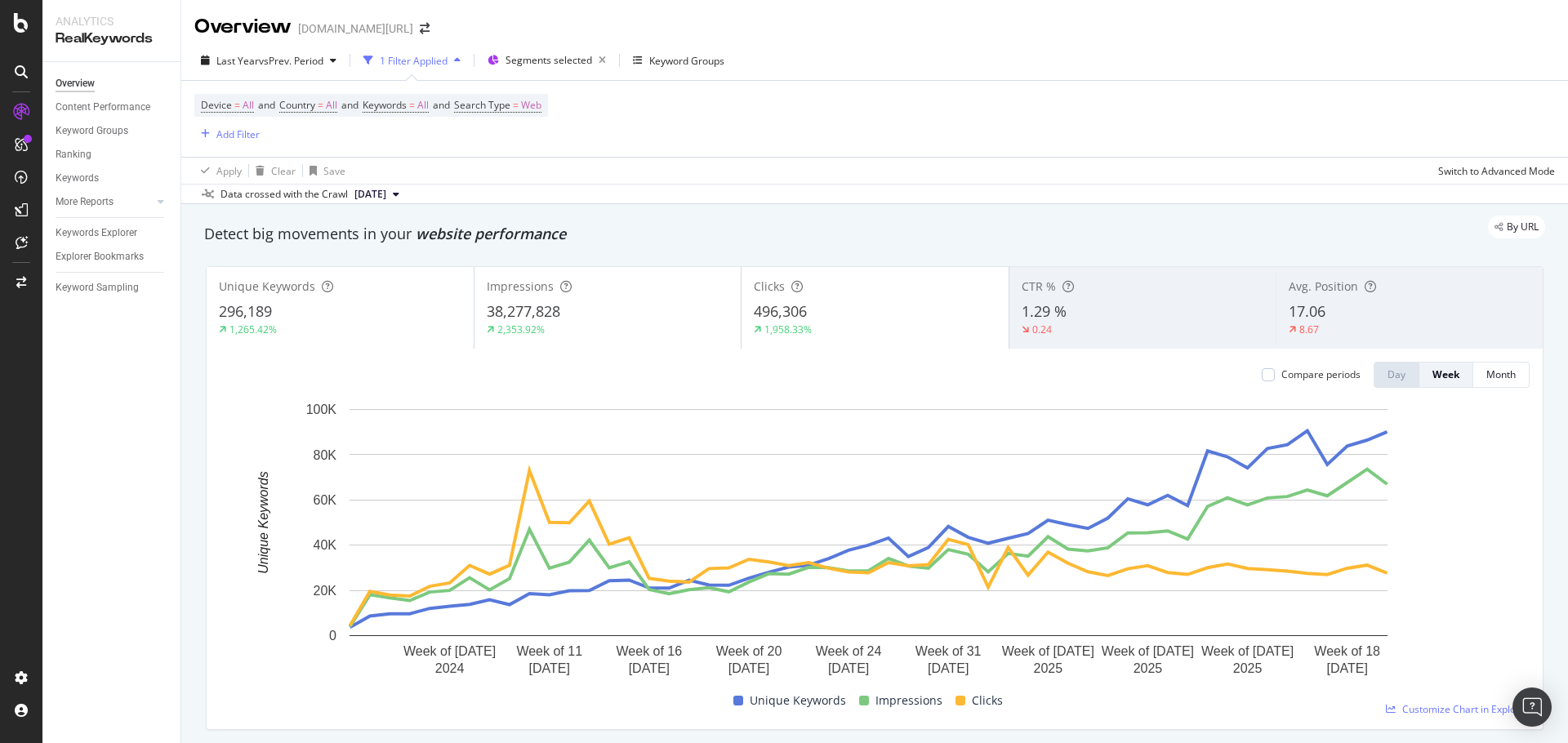
click at [1395, 320] on div "17.06" at bounding box center [1409, 312] width 242 height 21
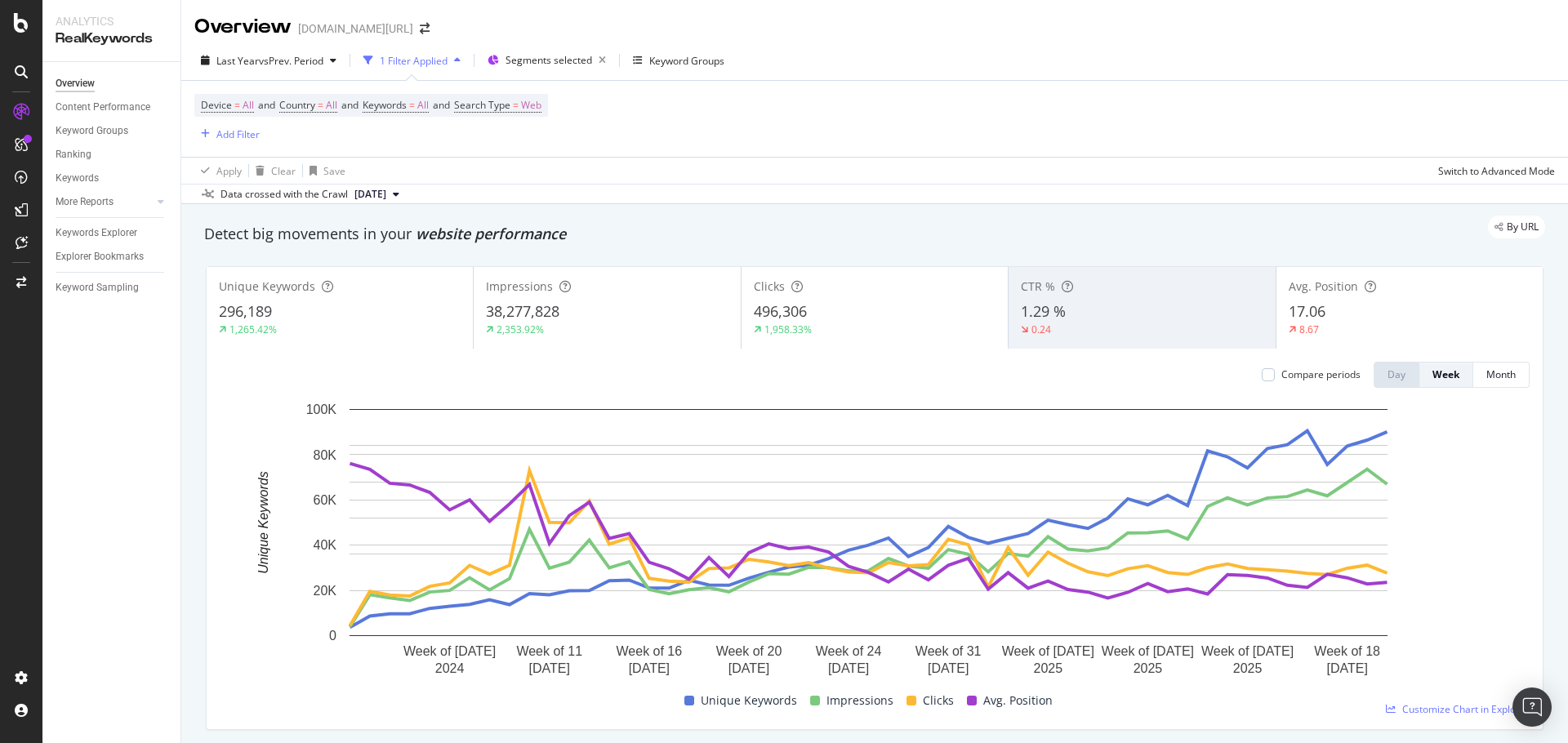
click at [1157, 310] on div "1.29 %" at bounding box center [1141, 312] width 242 height 21
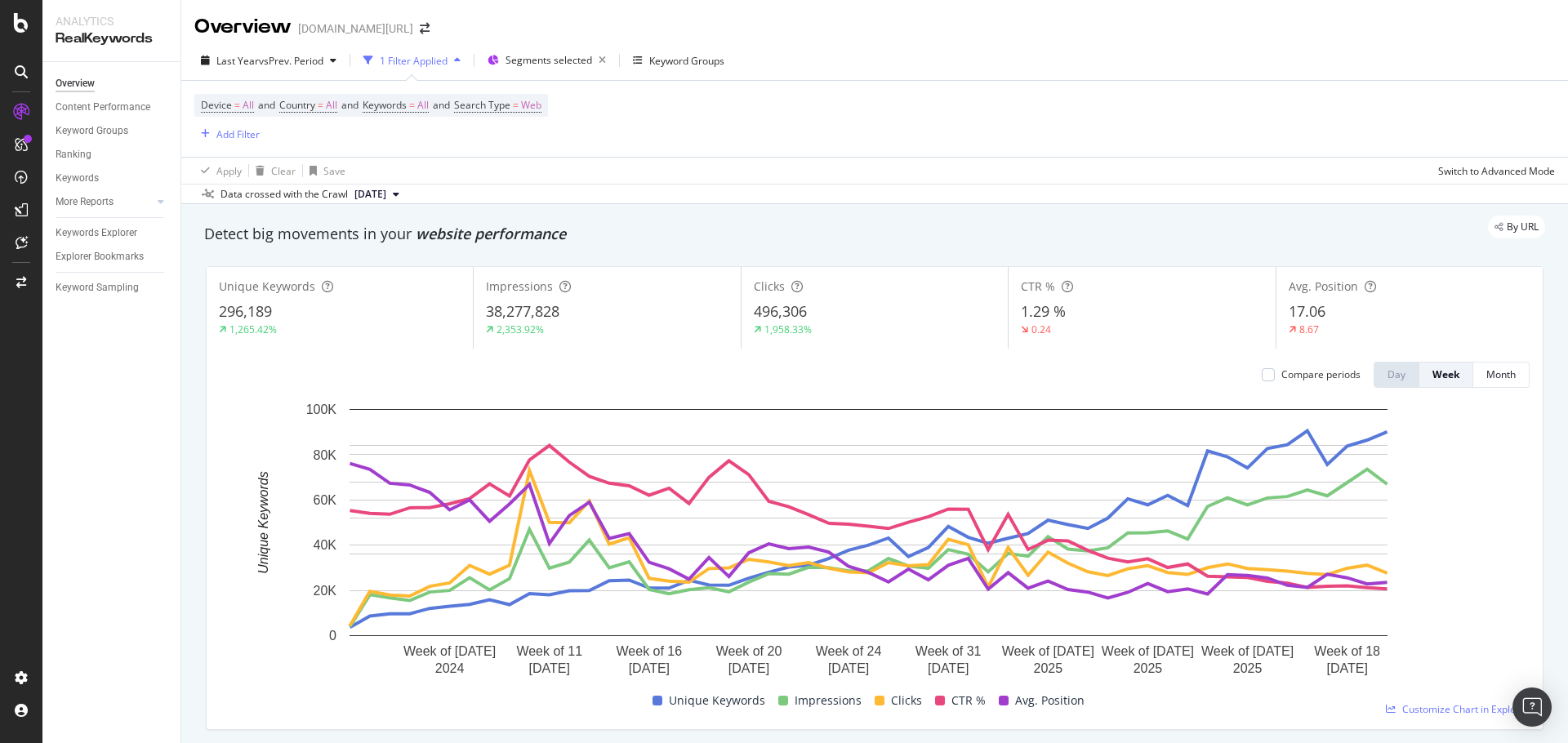
click at [582, 285] on div "Impressions" at bounding box center [606, 286] width 242 height 16
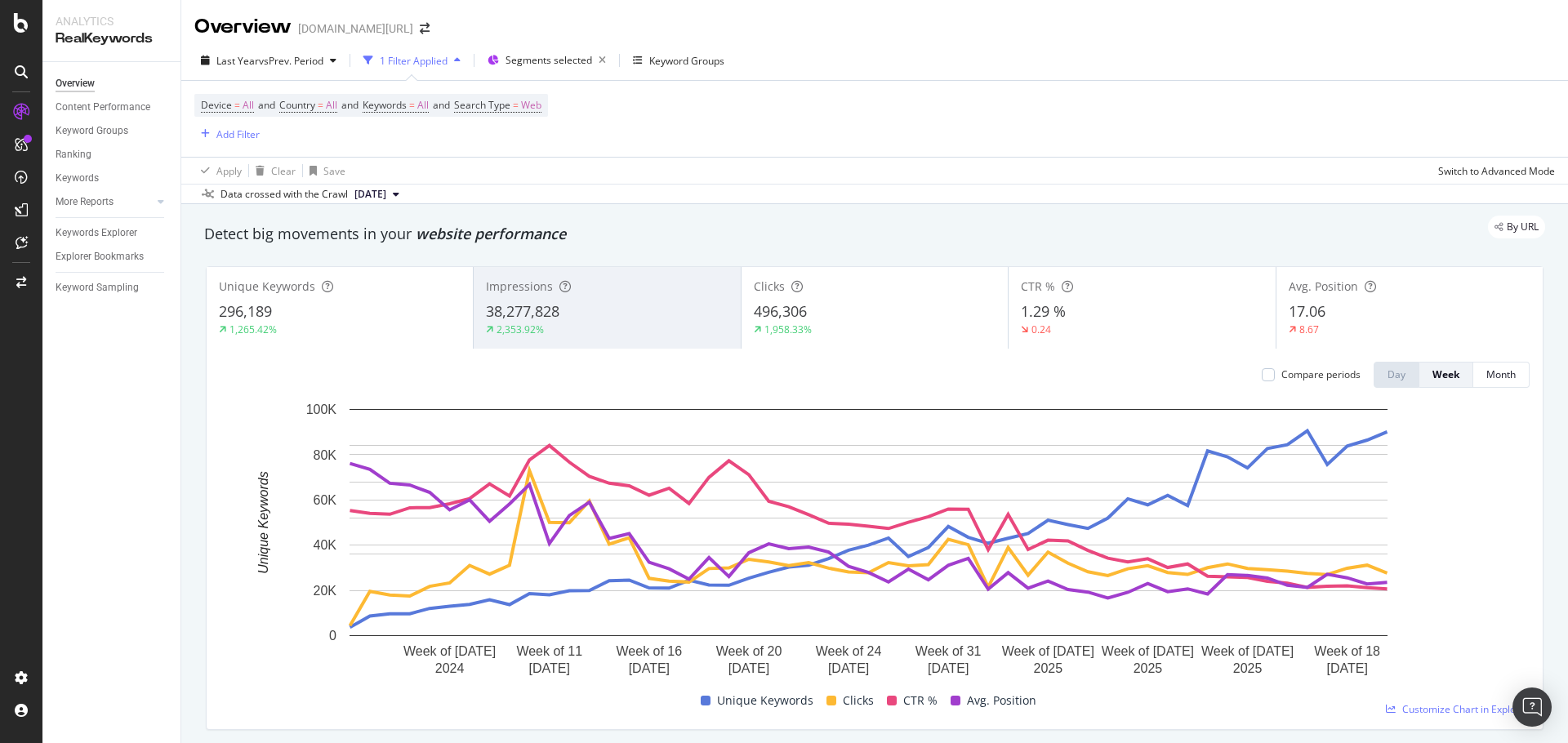
click at [881, 338] on div "Clicks 496,306 1,958.33%" at bounding box center [874, 308] width 266 height 74
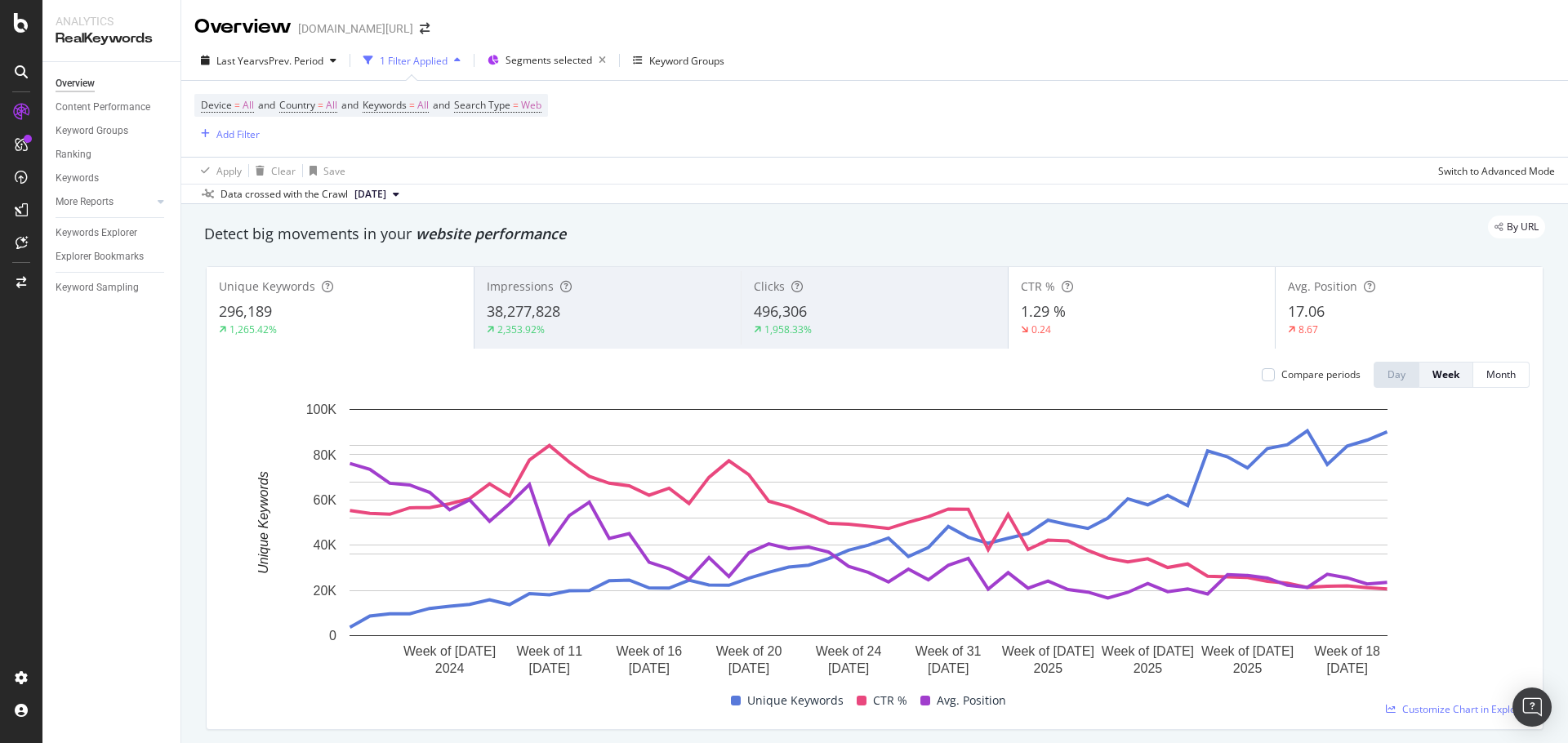
click at [1135, 306] on div "1.29 %" at bounding box center [1142, 312] width 243 height 21
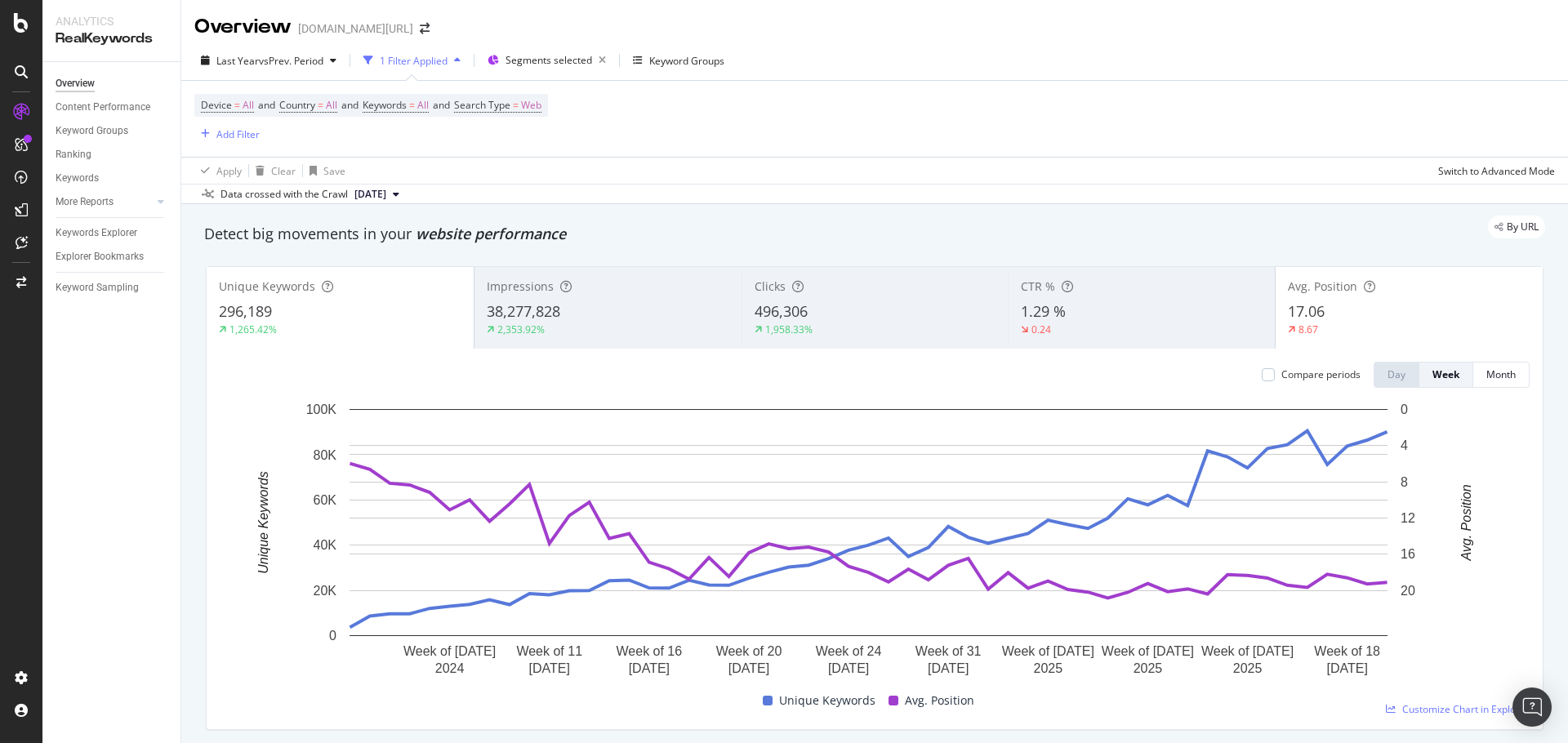
click at [1385, 302] on div "17.06" at bounding box center [1409, 312] width 243 height 21
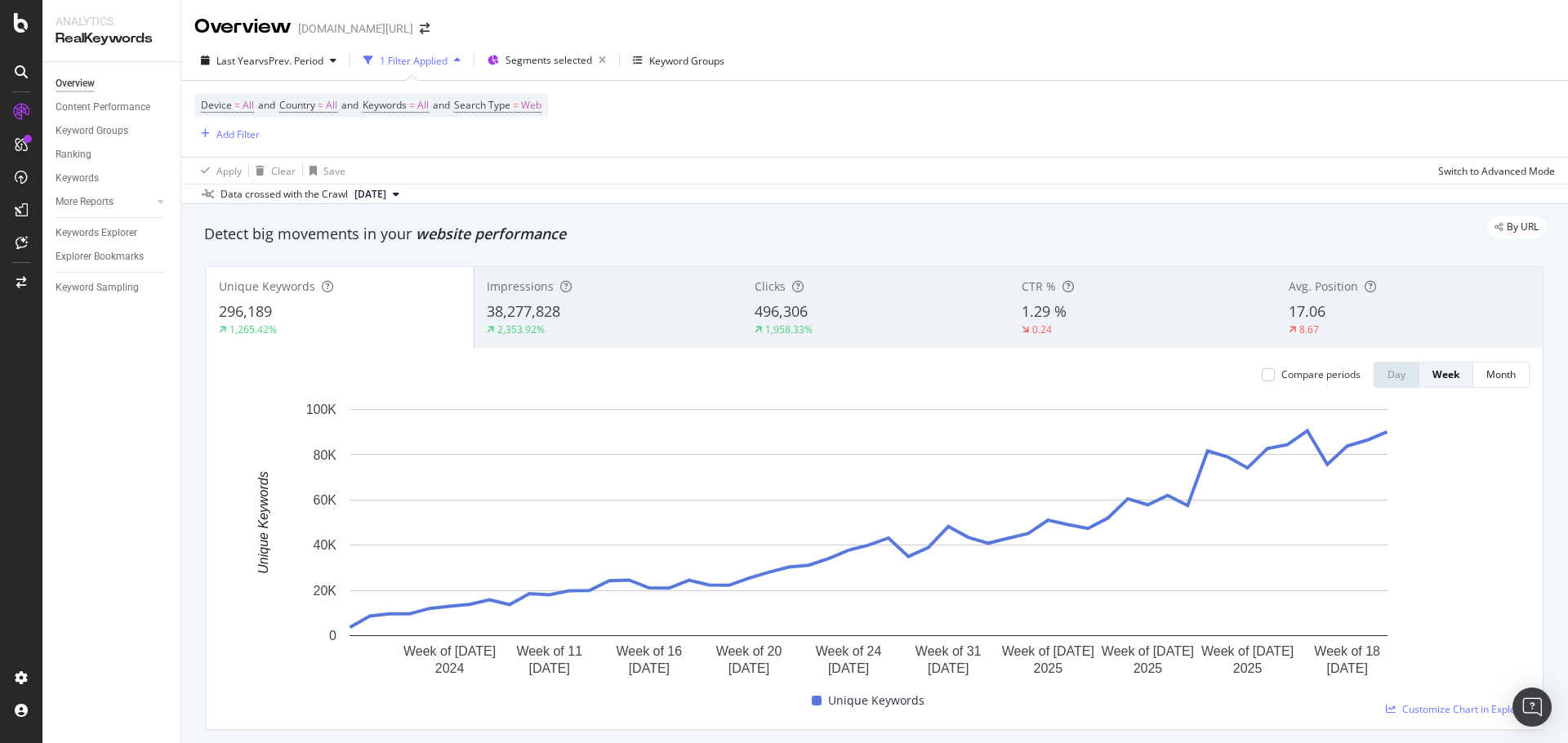
click at [1345, 283] on span "Avg. Position" at bounding box center [1323, 286] width 69 height 15
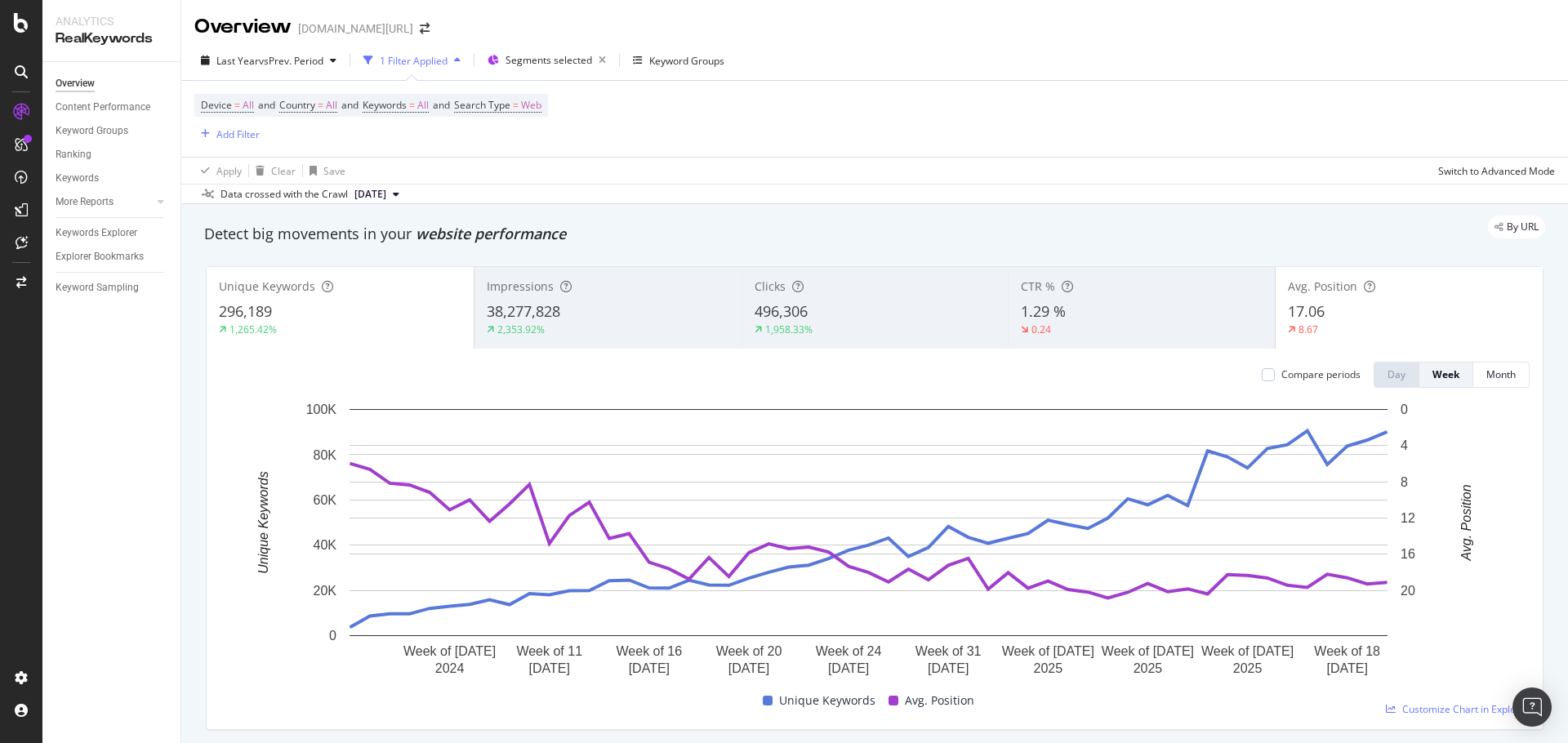
click at [1332, 321] on div "17.06" at bounding box center [1409, 312] width 243 height 21
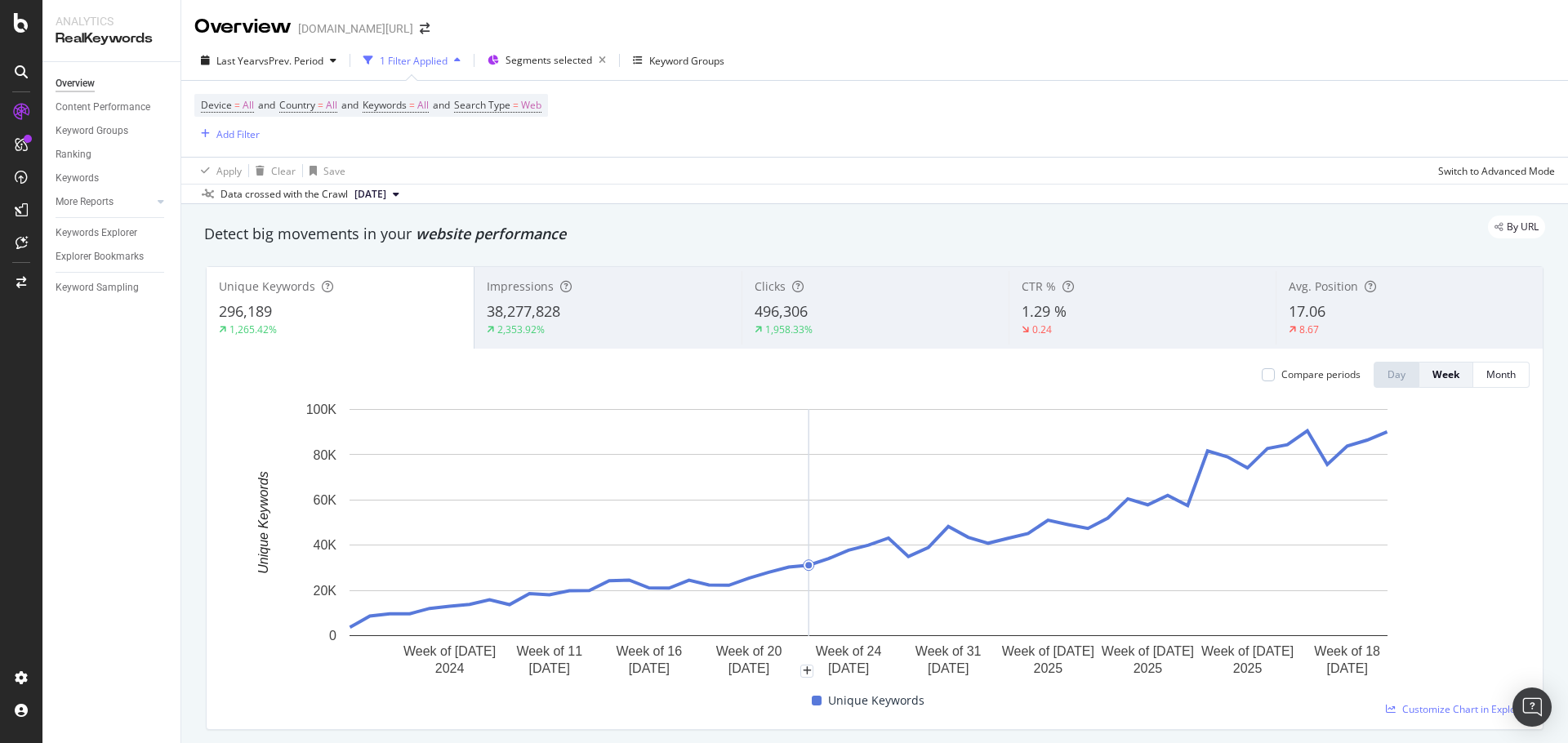
click at [990, 91] on div "Device = All and Country = All and Keywords = All and Search Type = Web Add Fil…" at bounding box center [874, 118] width 1361 height 76
click at [547, 305] on span "38,277,828" at bounding box center [524, 311] width 74 height 20
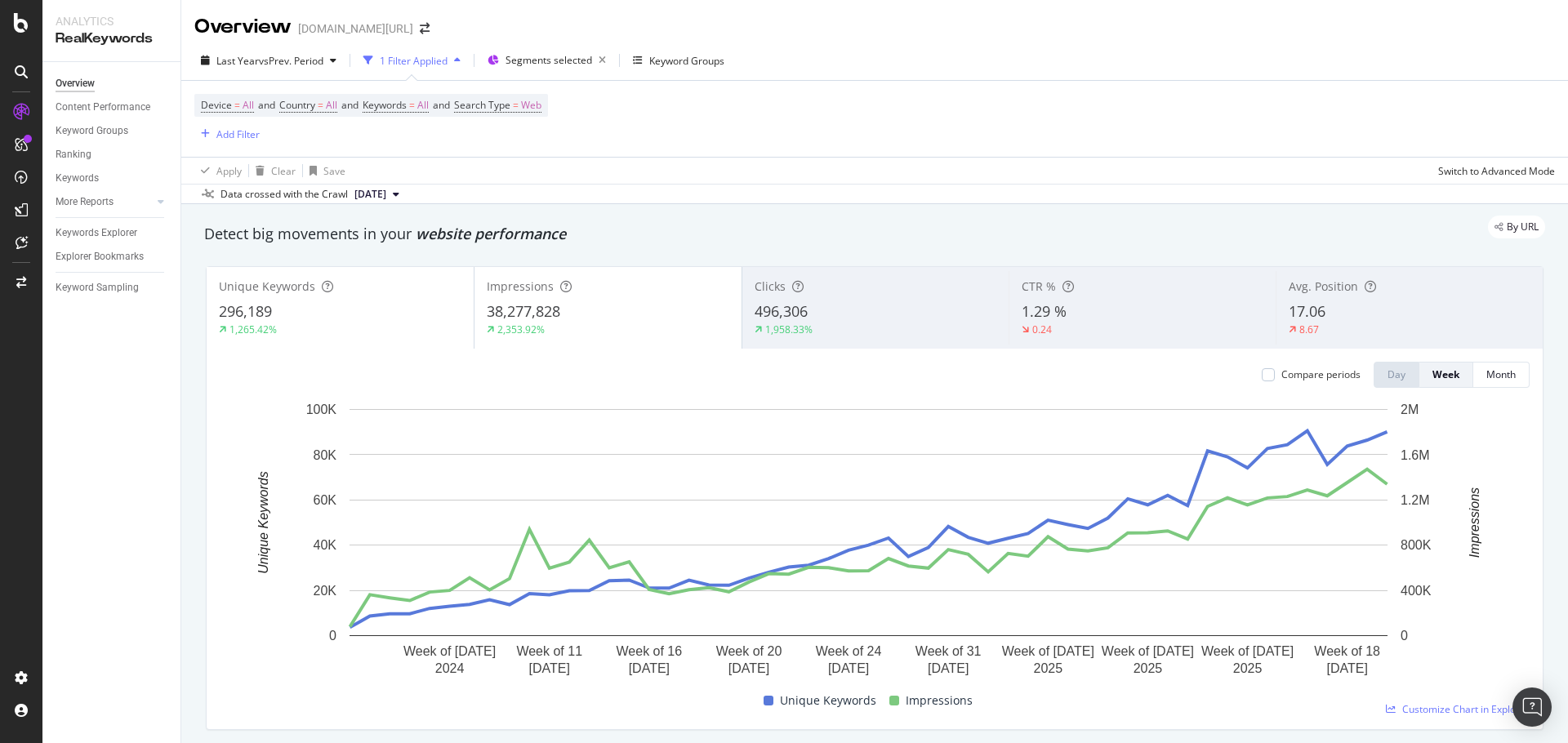
click at [838, 317] on div "496,306" at bounding box center [875, 312] width 243 height 21
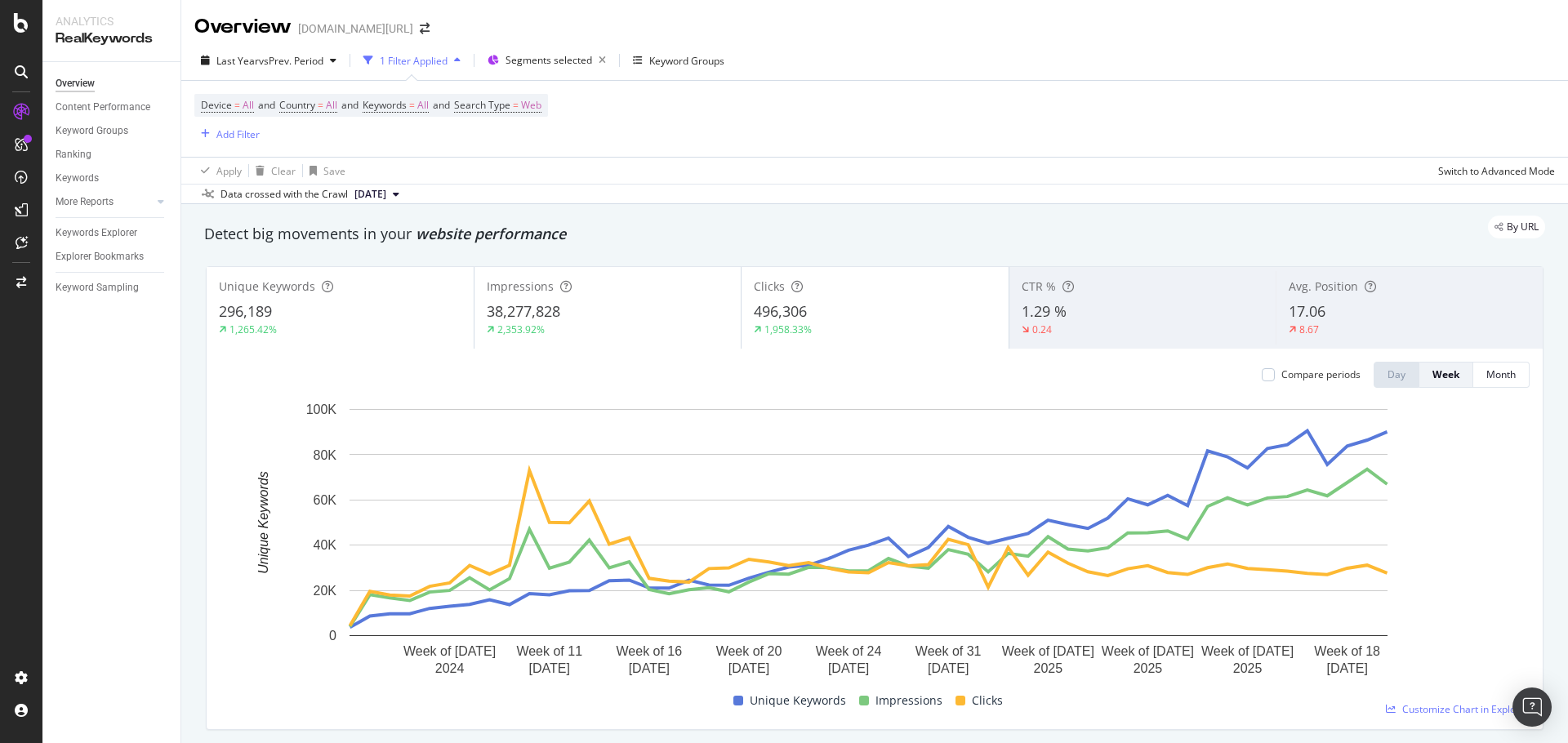
click at [1099, 68] on div "Last Year vs Prev. Period 1 Filter Applied Segments selected Keyword Groups" at bounding box center [874, 63] width 1386 height 32
click at [1090, 11] on div "Overview trendyol.com/ro" at bounding box center [874, 20] width 1386 height 41
click at [315, 295] on div "Unique Keywords 296,189 1,265.42%" at bounding box center [340, 308] width 267 height 74
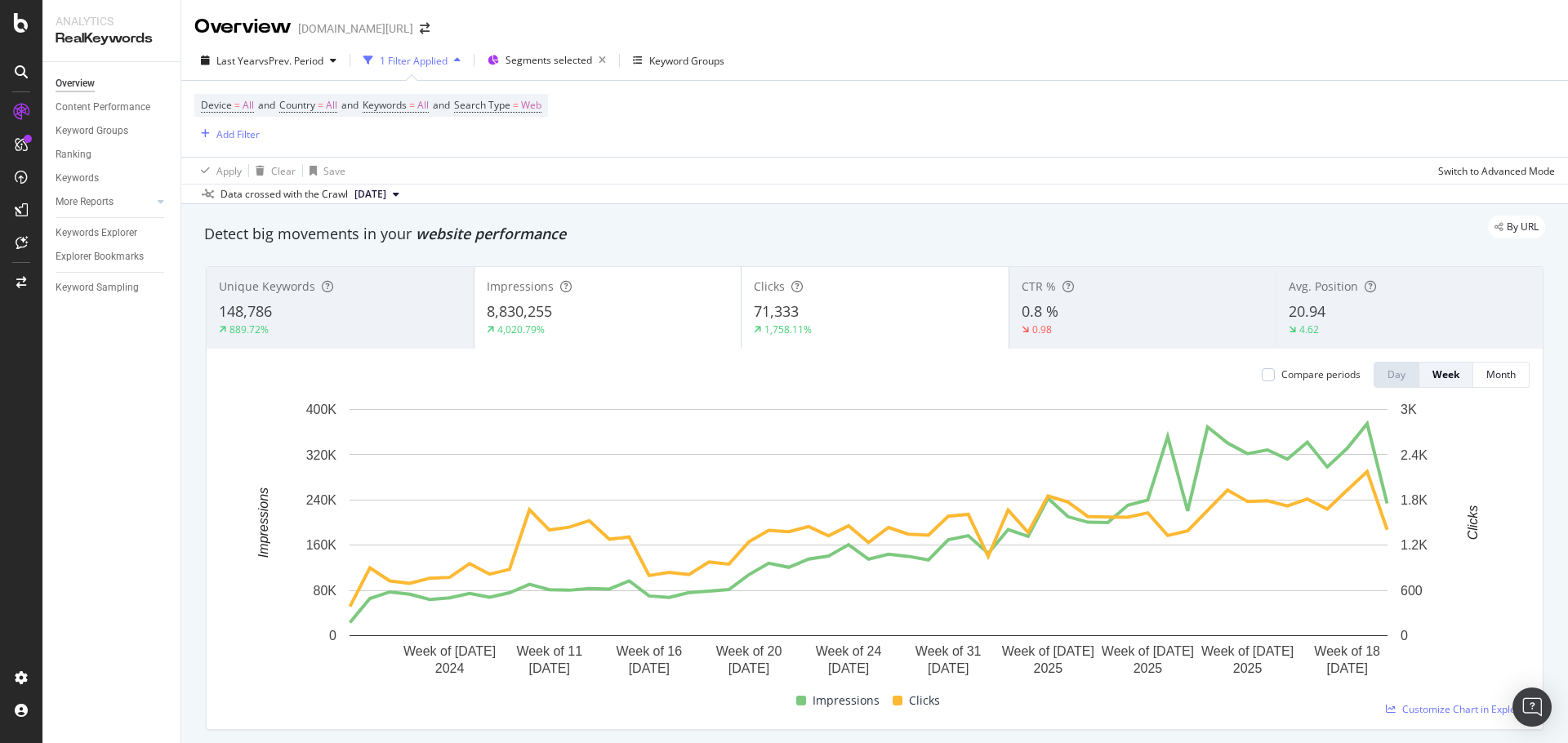
click at [1091, 128] on div "Device = All and Country = All and Keywords = All and Search Type = Web Add Fil…" at bounding box center [874, 118] width 1361 height 76
click at [607, 65] on icon "button" at bounding box center [603, 61] width 21 height 23
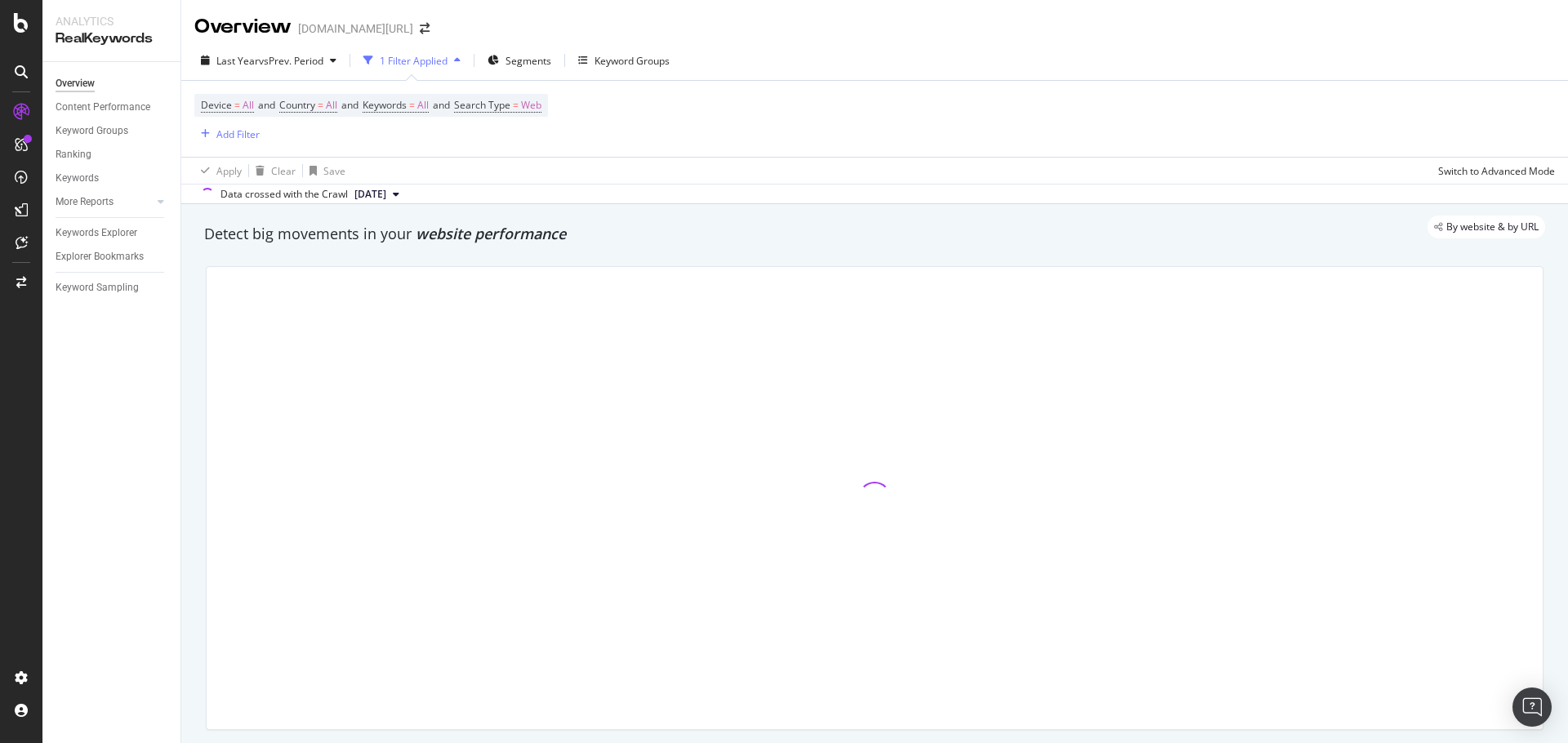
click at [542, 62] on span "Segments" at bounding box center [528, 61] width 45 height 14
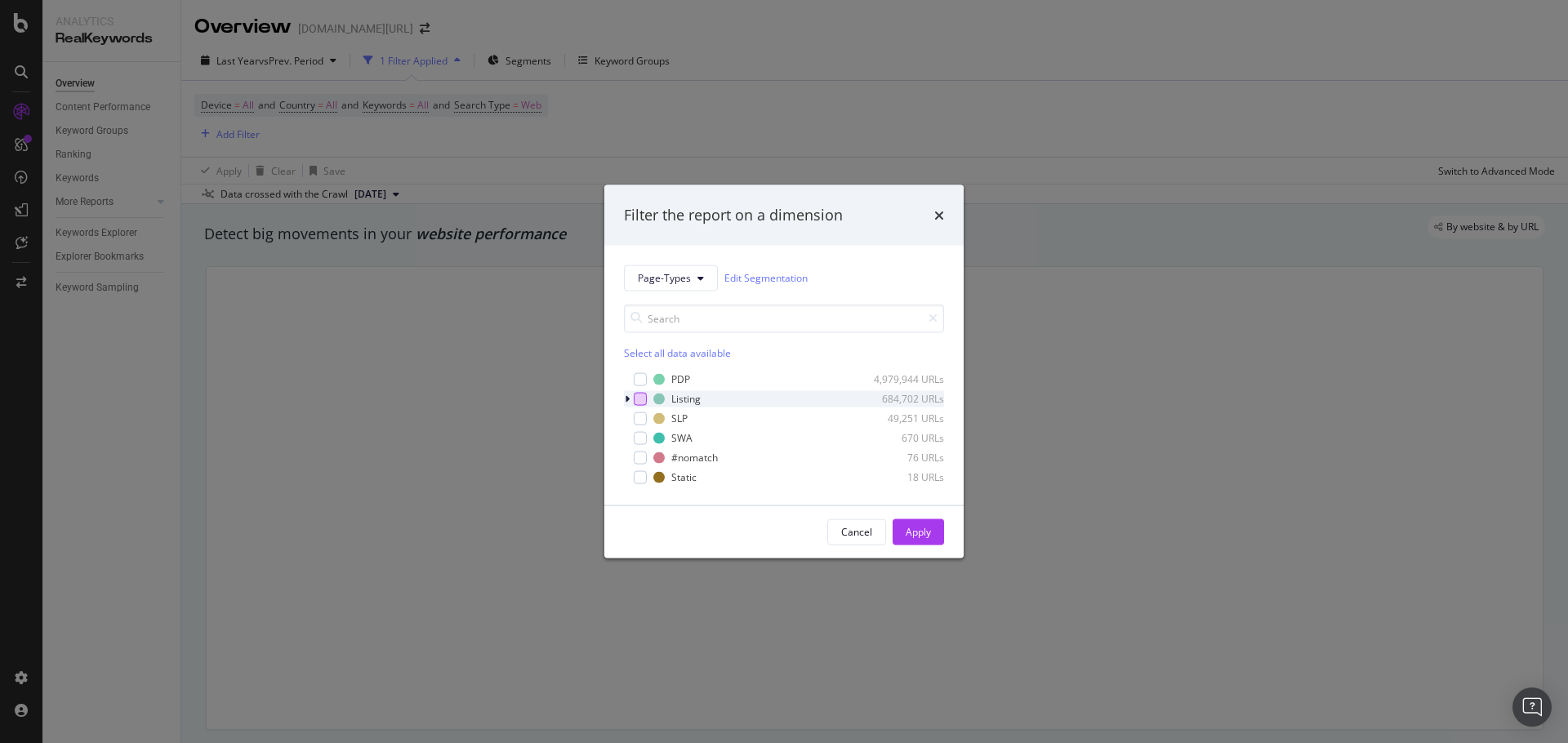
drag, startPoint x: 640, startPoint y: 405, endPoint x: 694, endPoint y: 438, distance: 63.3
click at [640, 404] on div "modal" at bounding box center [640, 399] width 13 height 13
click at [912, 532] on div "Apply" at bounding box center [918, 532] width 26 height 14
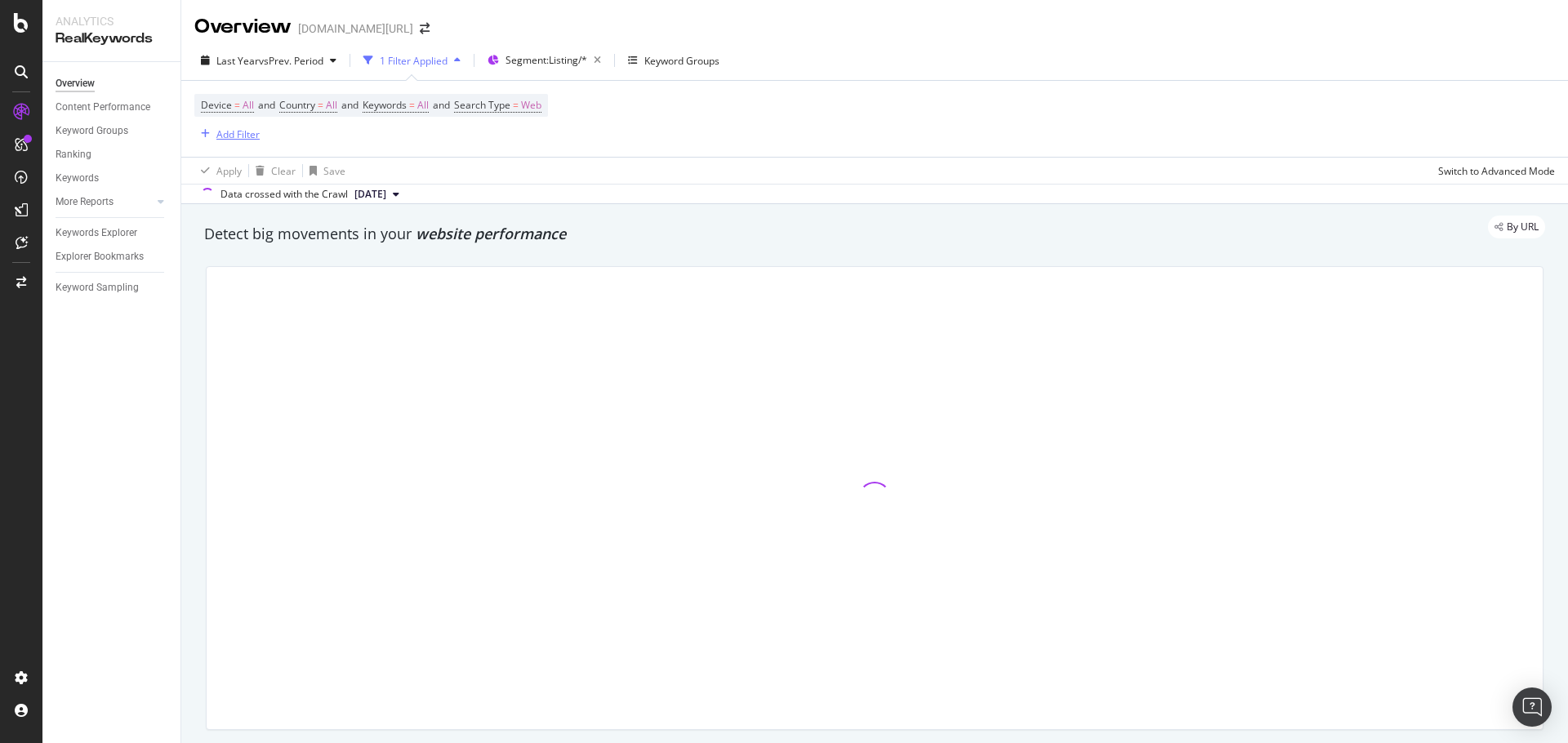
click at [247, 135] on div "Add Filter" at bounding box center [238, 134] width 44 height 14
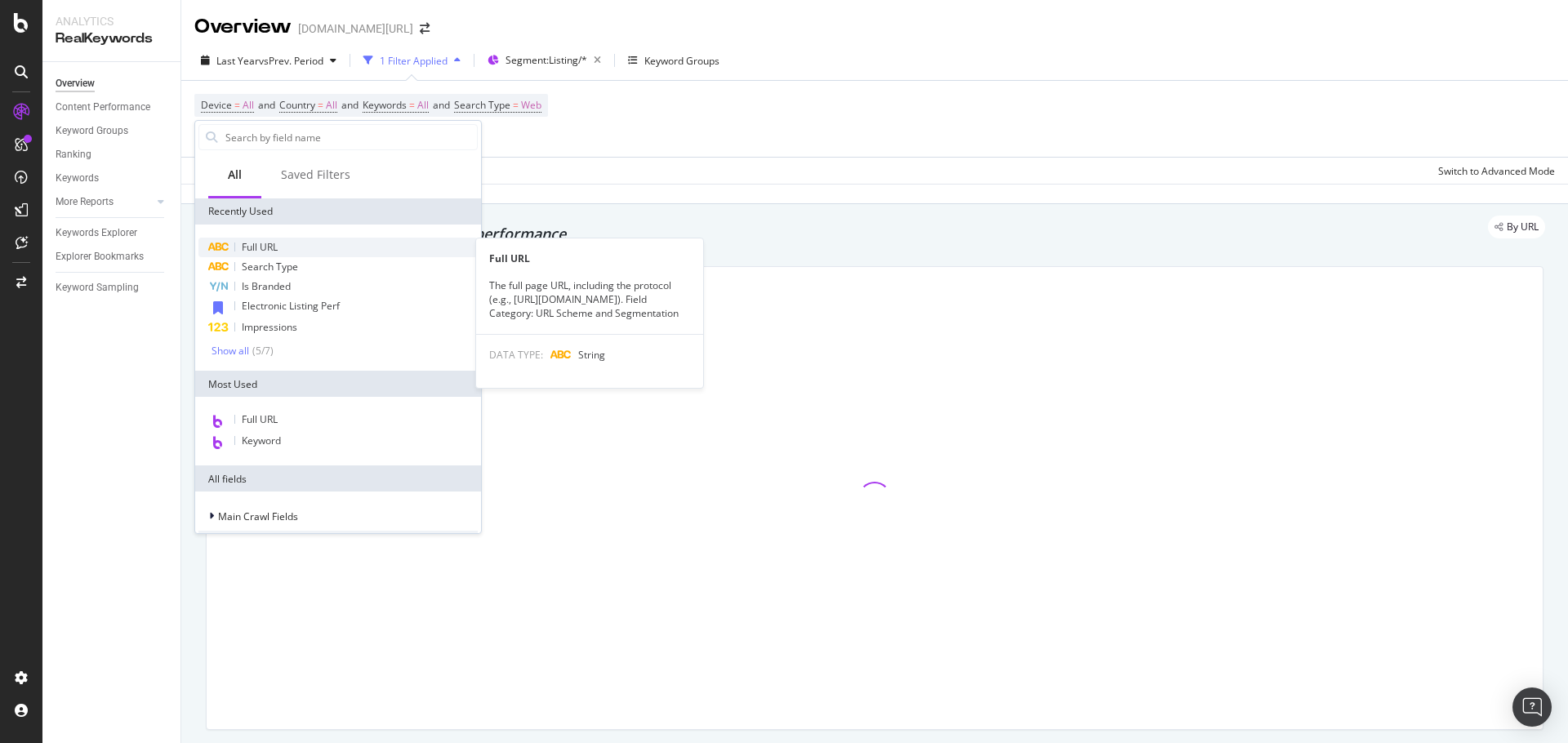
click at [281, 245] on div "Full URL" at bounding box center [337, 247] width 279 height 20
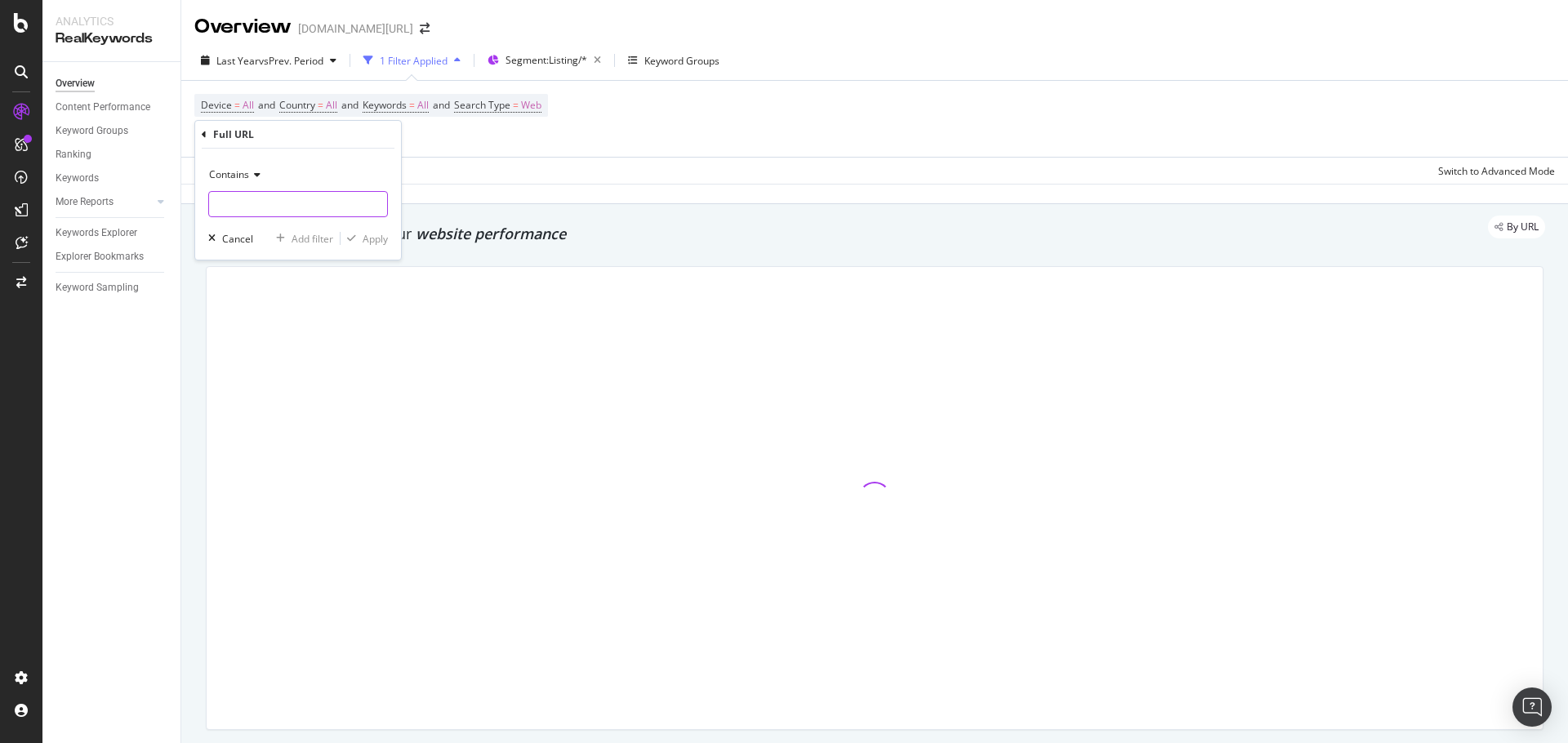
click at [282, 203] on input "text" at bounding box center [298, 205] width 178 height 27
click at [283, 208] on input "text" at bounding box center [298, 205] width 178 height 27
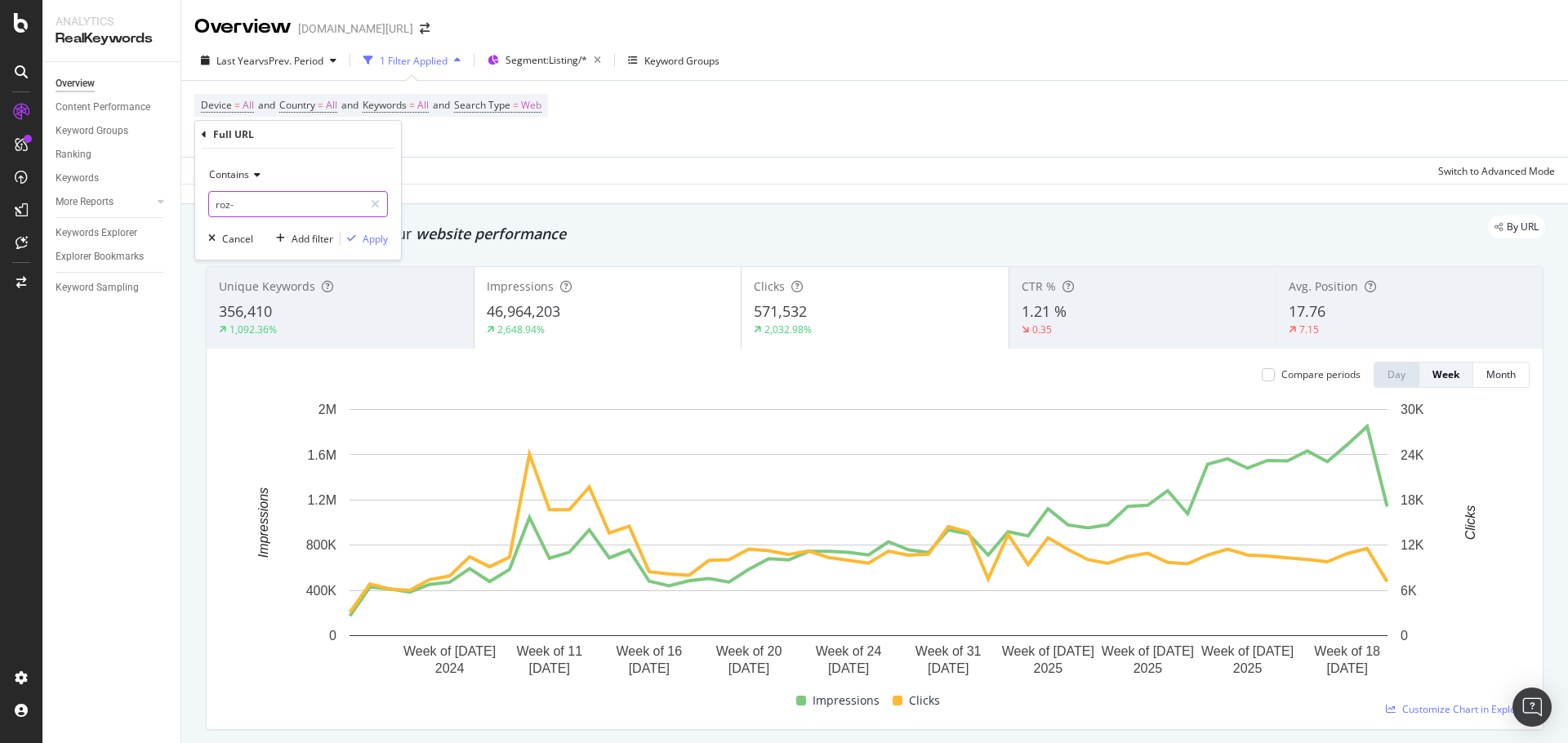
type input "roz-"
click at [387, 244] on div "Contains roz- Cancel Add filter Apply" at bounding box center [297, 204] width 206 height 111
click at [364, 238] on div "Apply" at bounding box center [375, 239] width 26 height 14
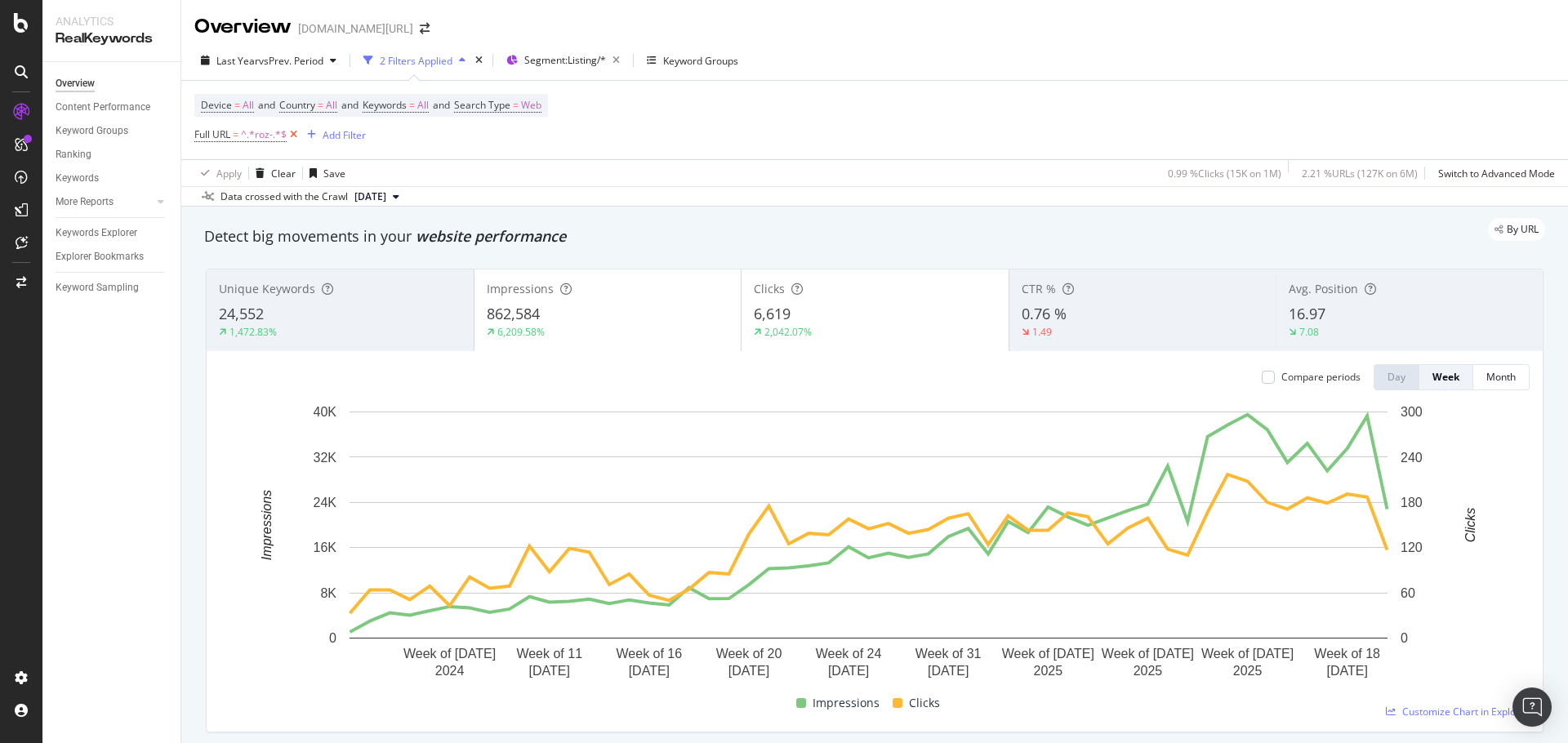
click at [293, 134] on icon at bounding box center [294, 135] width 14 height 16
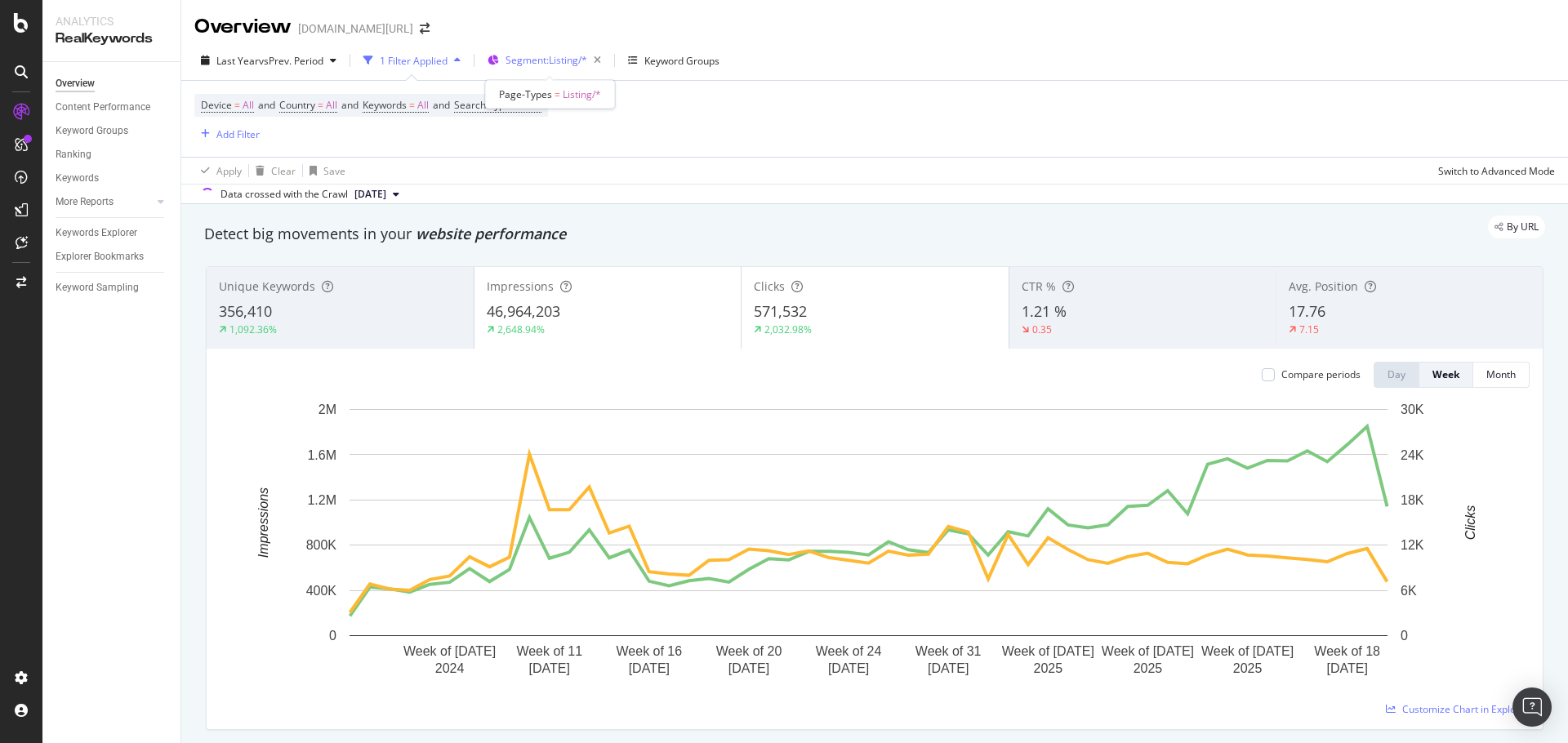
click at [549, 63] on span "Segment: Listing/*" at bounding box center [546, 60] width 81 height 14
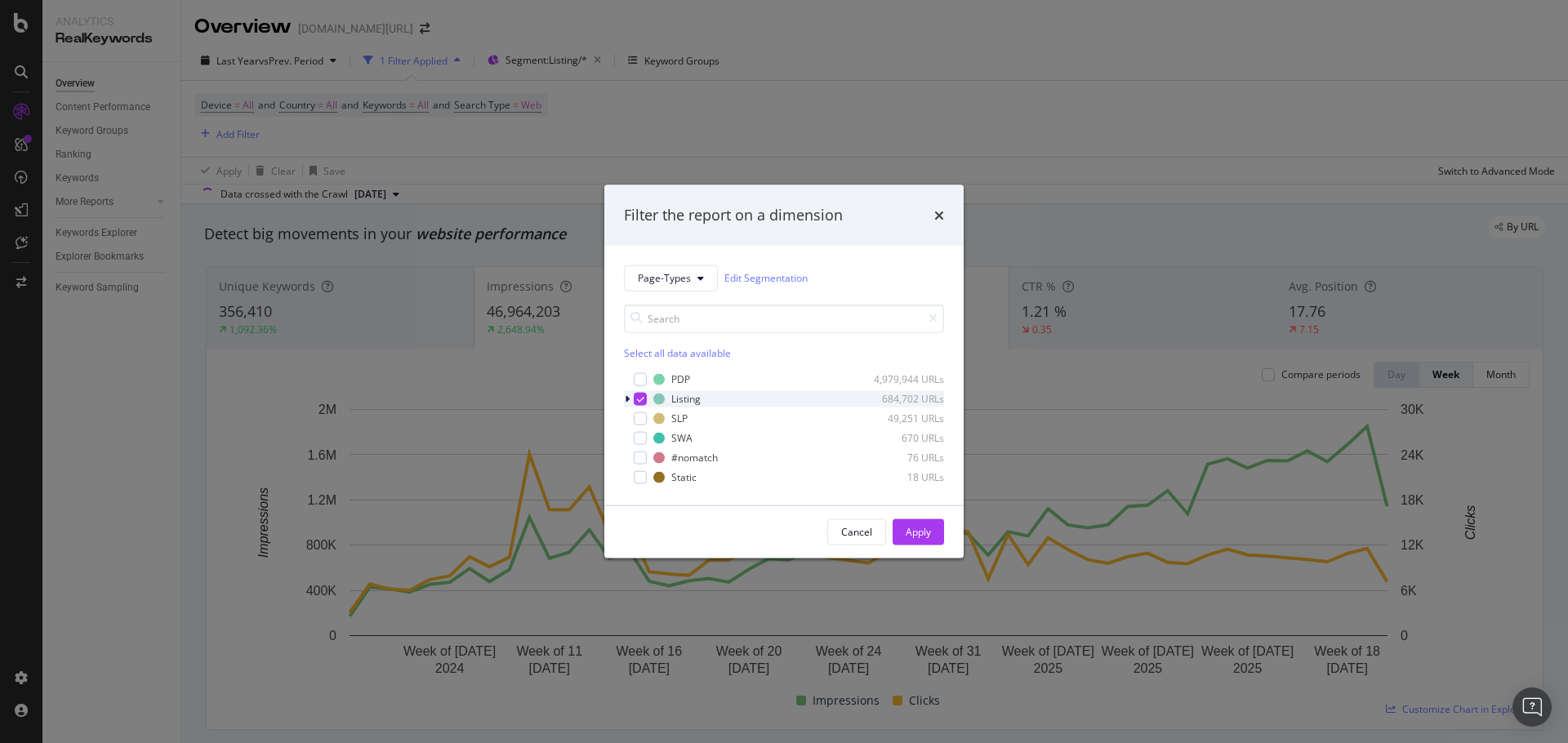
click at [630, 397] on div "modal" at bounding box center [628, 398] width 9 height 16
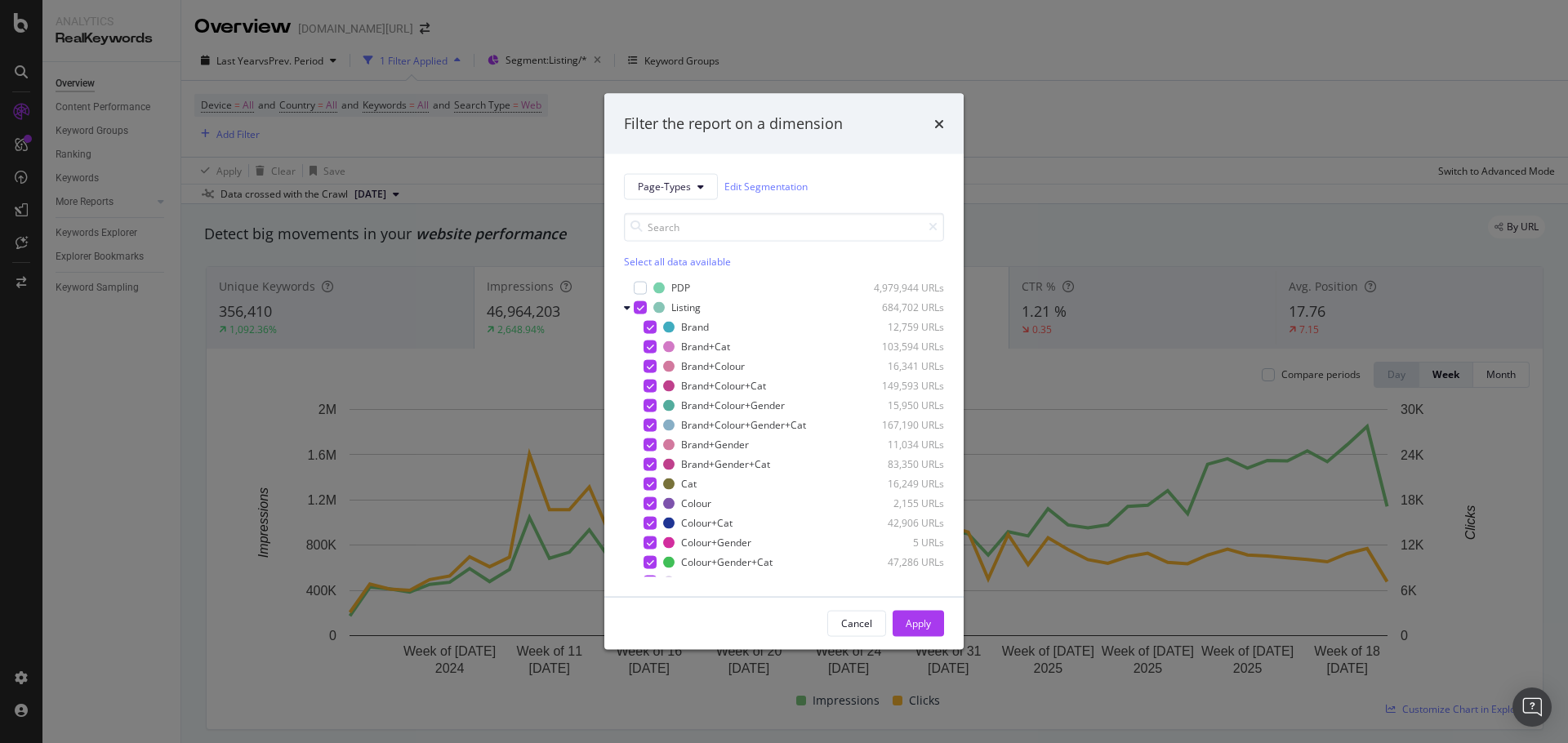
click at [1138, 149] on div "Filter the report on a dimension Page-Types Edit Segmentation Select all data a…" at bounding box center [784, 372] width 1568 height 743
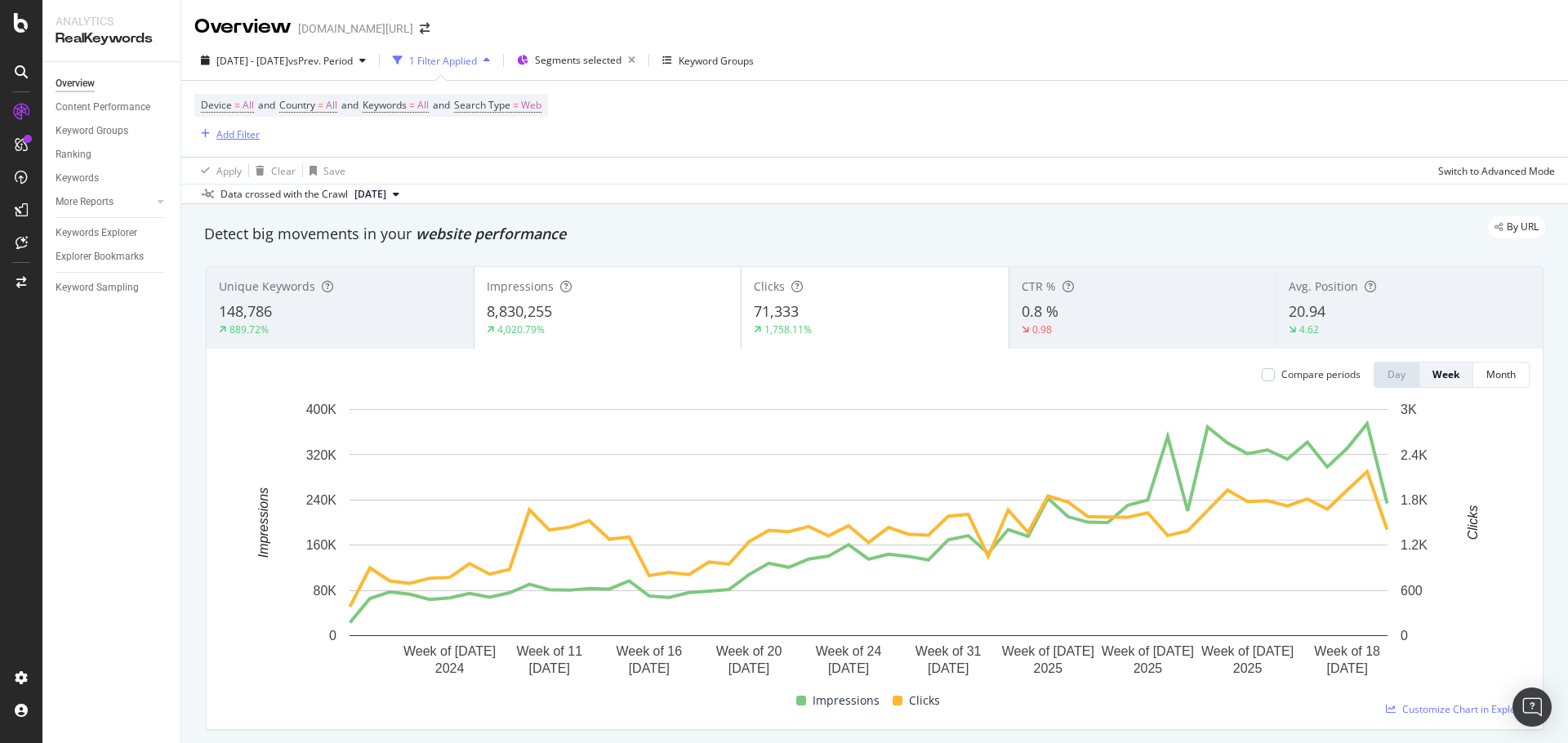
click at [226, 136] on div "Add Filter" at bounding box center [238, 134] width 44 height 14
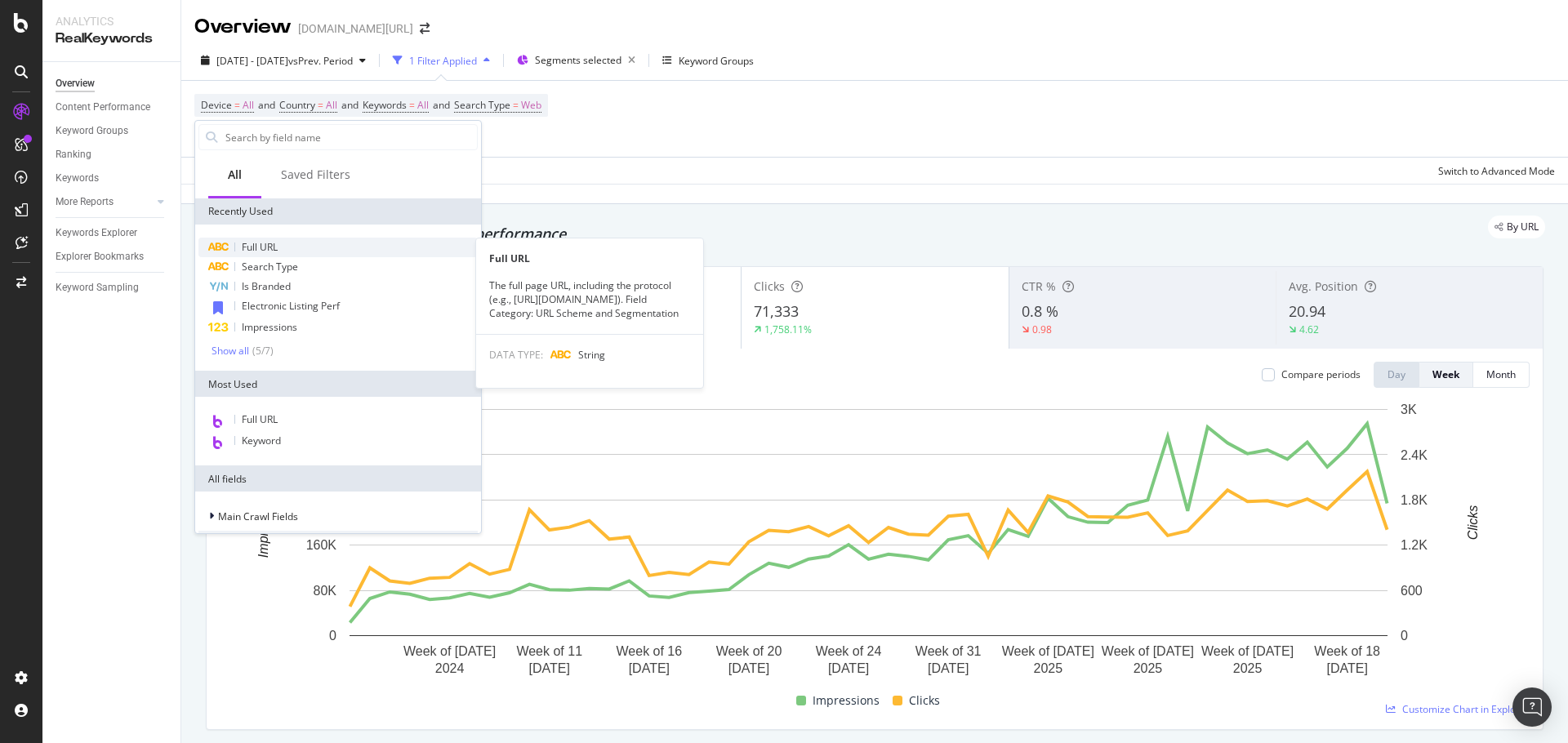
click at [328, 239] on div "Full URL" at bounding box center [337, 247] width 279 height 20
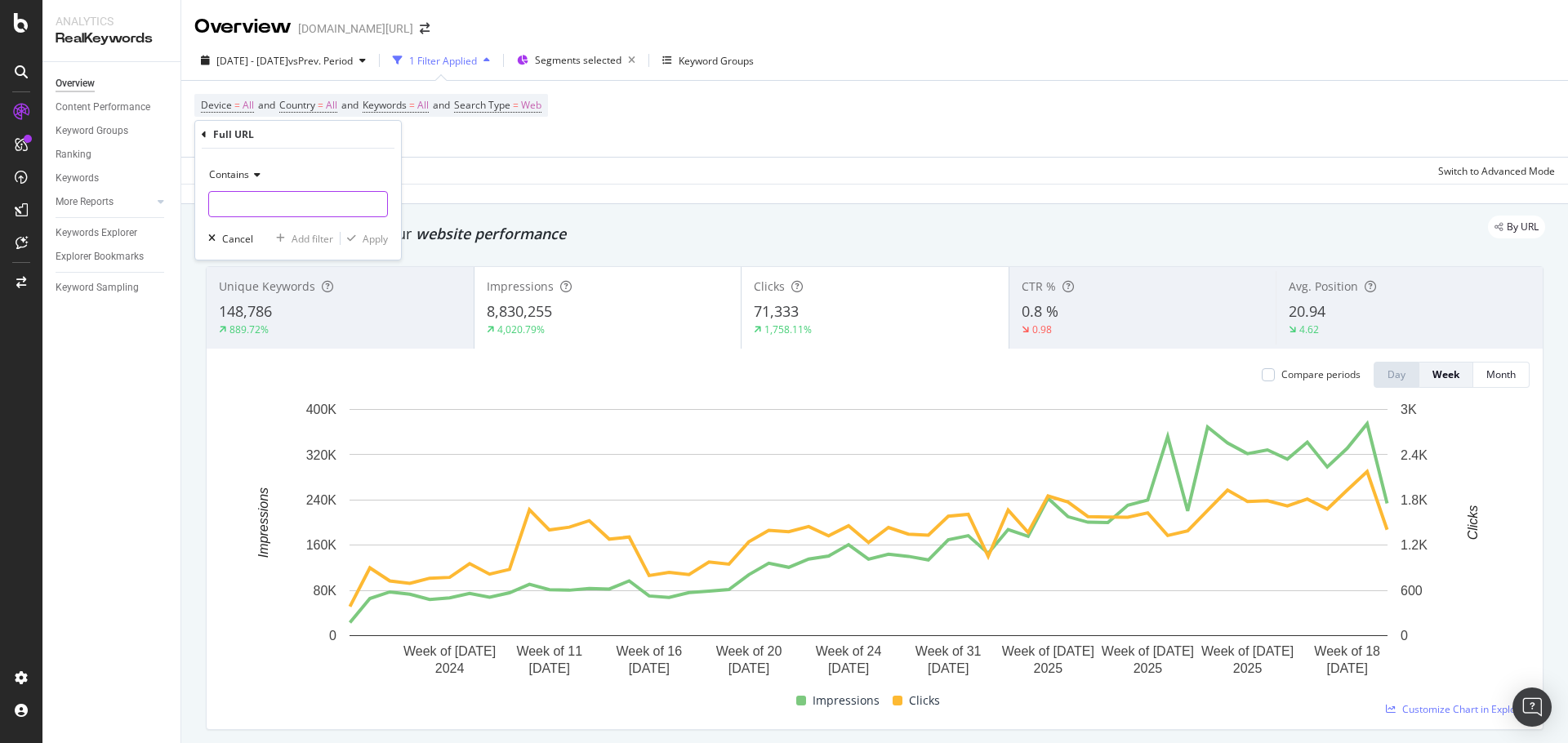
click at [315, 190] on div "Contains" at bounding box center [298, 190] width 180 height 56
click at [1093, 71] on div "2024 Sep. 5th - 2025 Sep. 4th vs Prev. Period 1 Filter Applied Segments selecte…" at bounding box center [874, 63] width 1386 height 32
